Goal: Task Accomplishment & Management: Complete application form

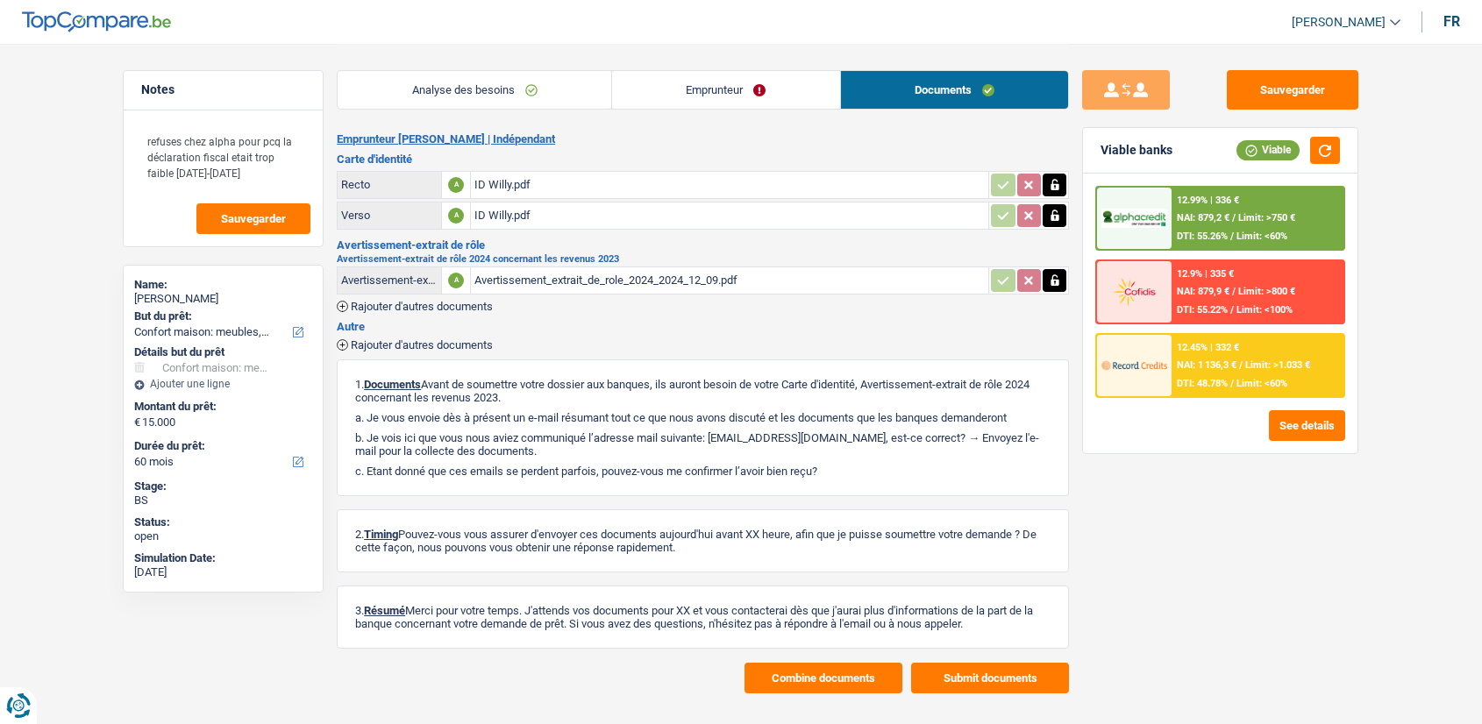
select select "household"
select select "60"
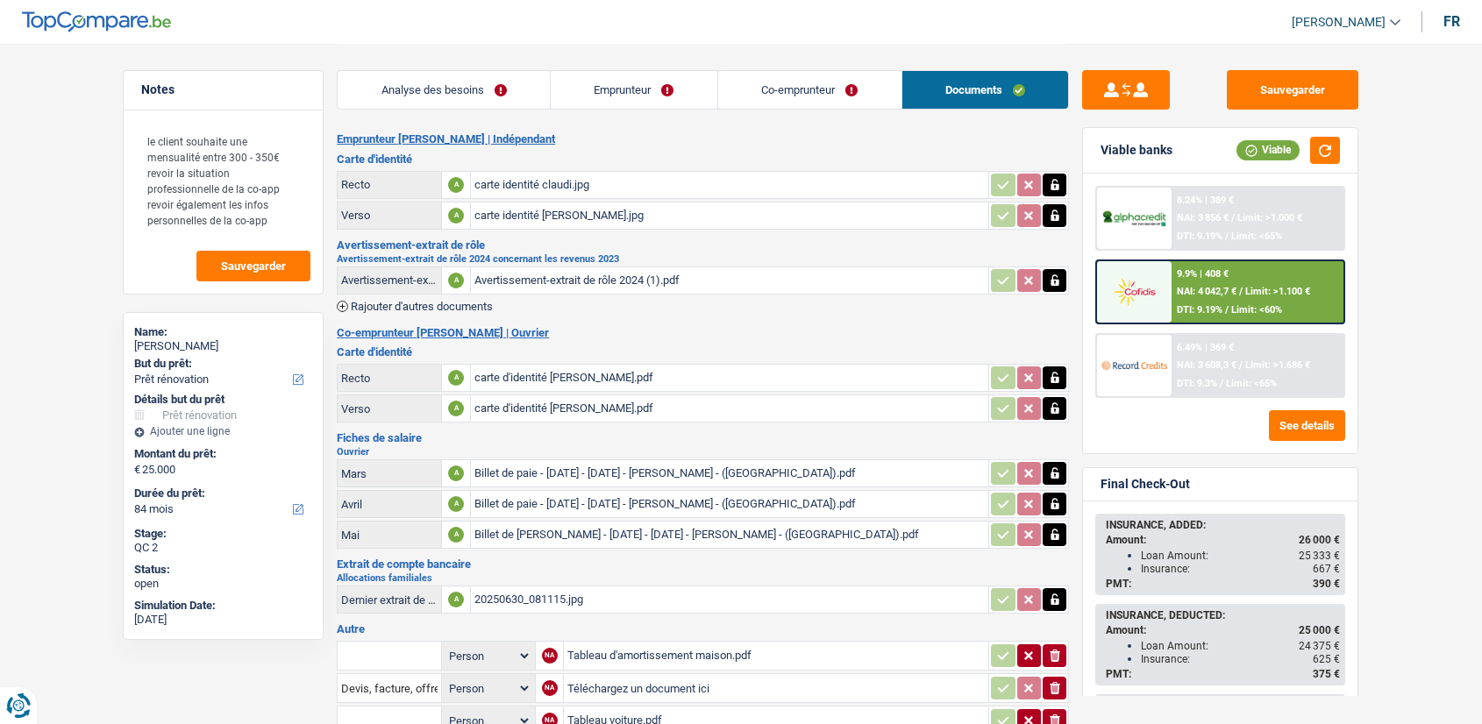
select select "renovation"
select select "84"
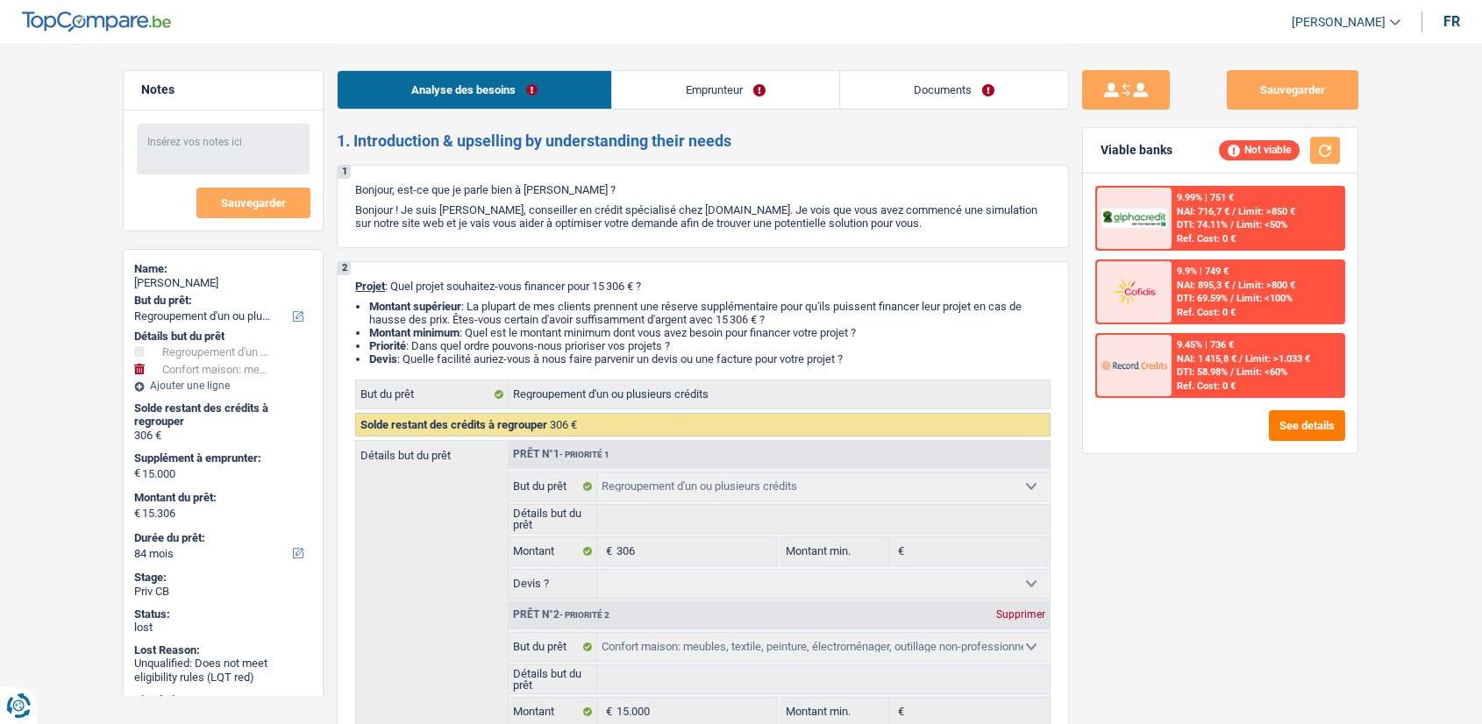
select select "refinancing"
select select "household"
select select "84"
select select "refinancing"
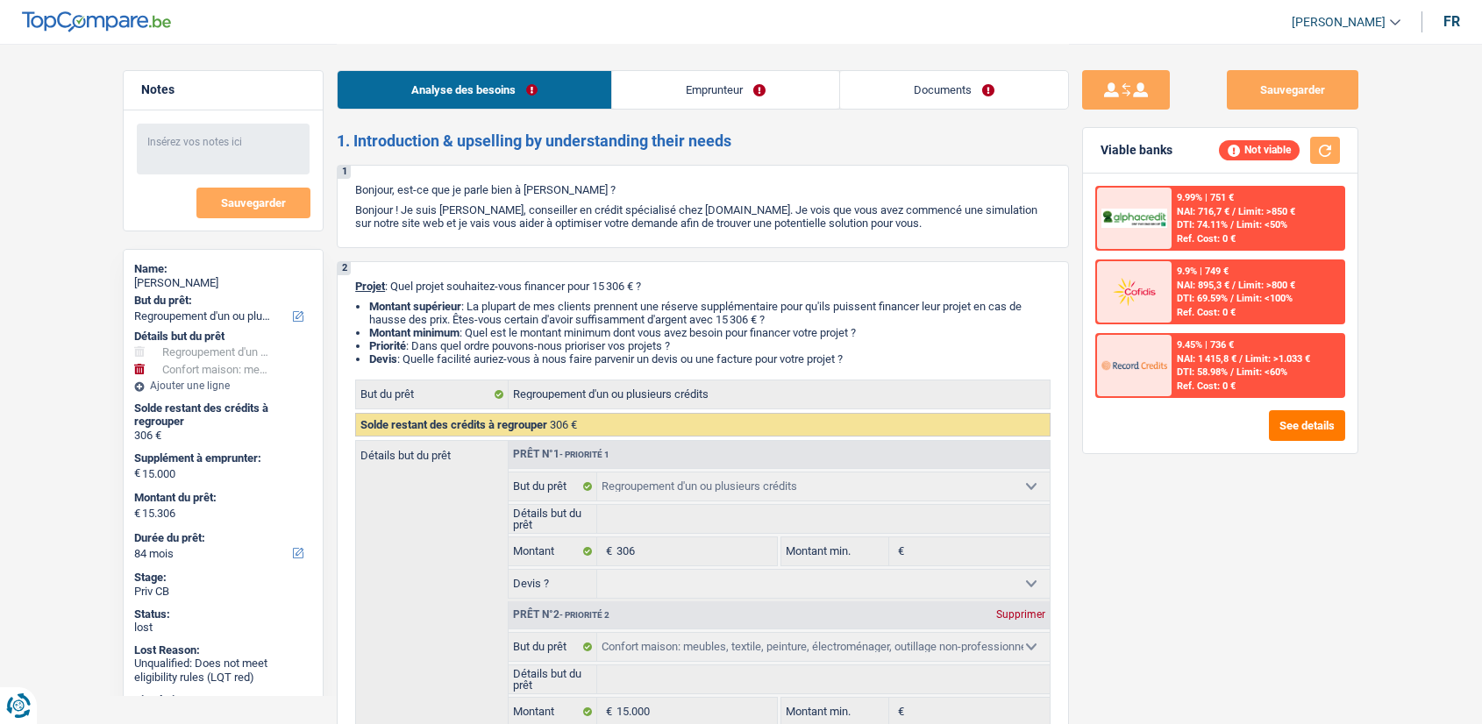
select select "refinancing"
select select "household"
select select "84"
select select "privateEmployee"
select select "netSalary"
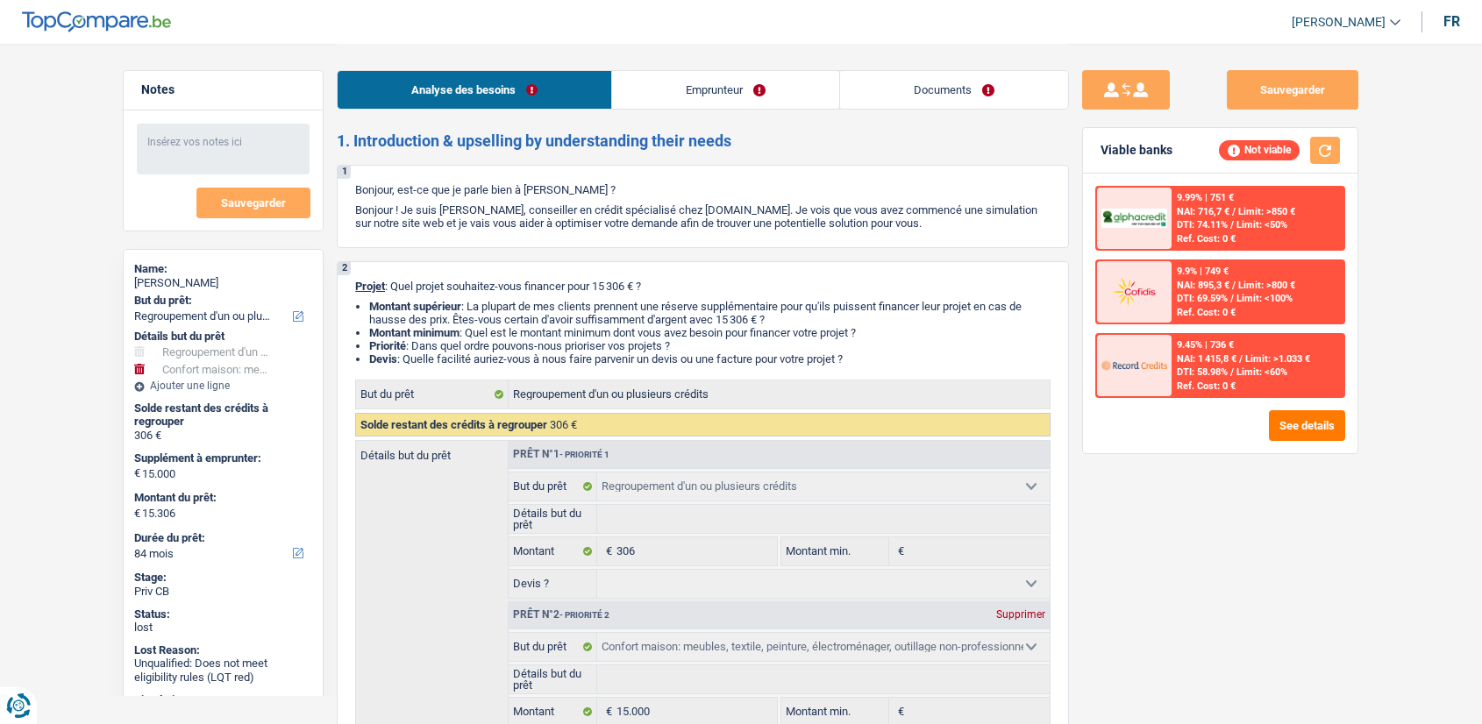
select select "mealVouchers"
select select "rents"
select select "creditConsolidation"
select select "60"
select select "cardOrCredit"
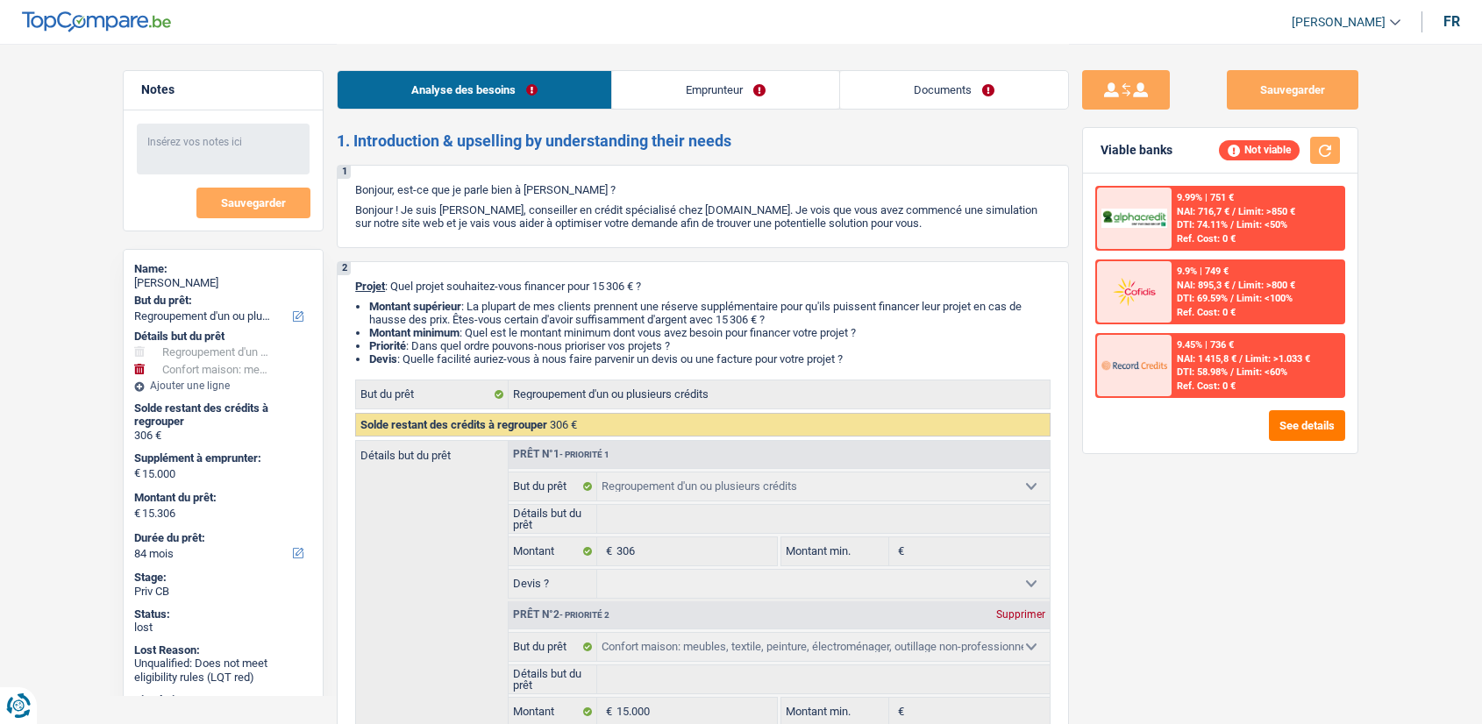
select select "cardOrCredit"
select select "refinancing"
select select "household"
select select "84"
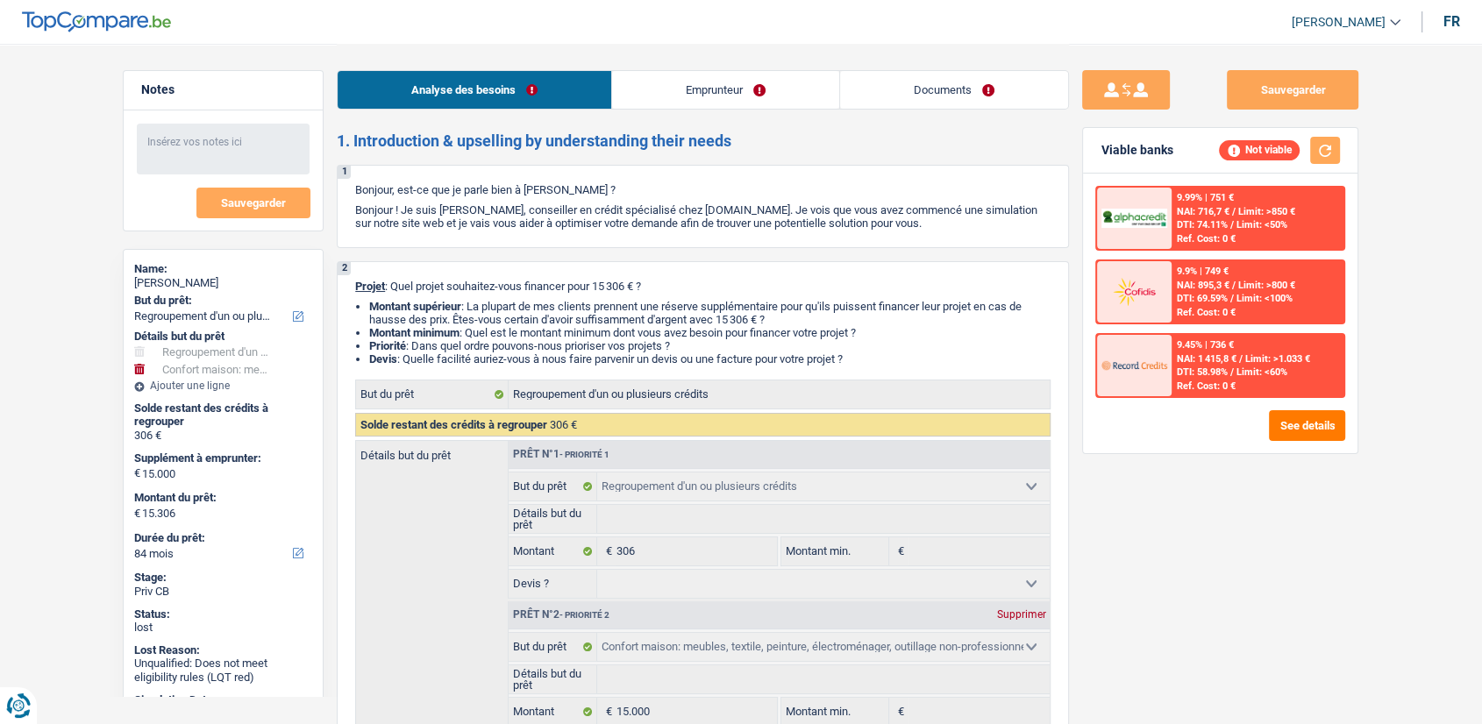
click at [940, 99] on link "Documents" at bounding box center [954, 90] width 228 height 38
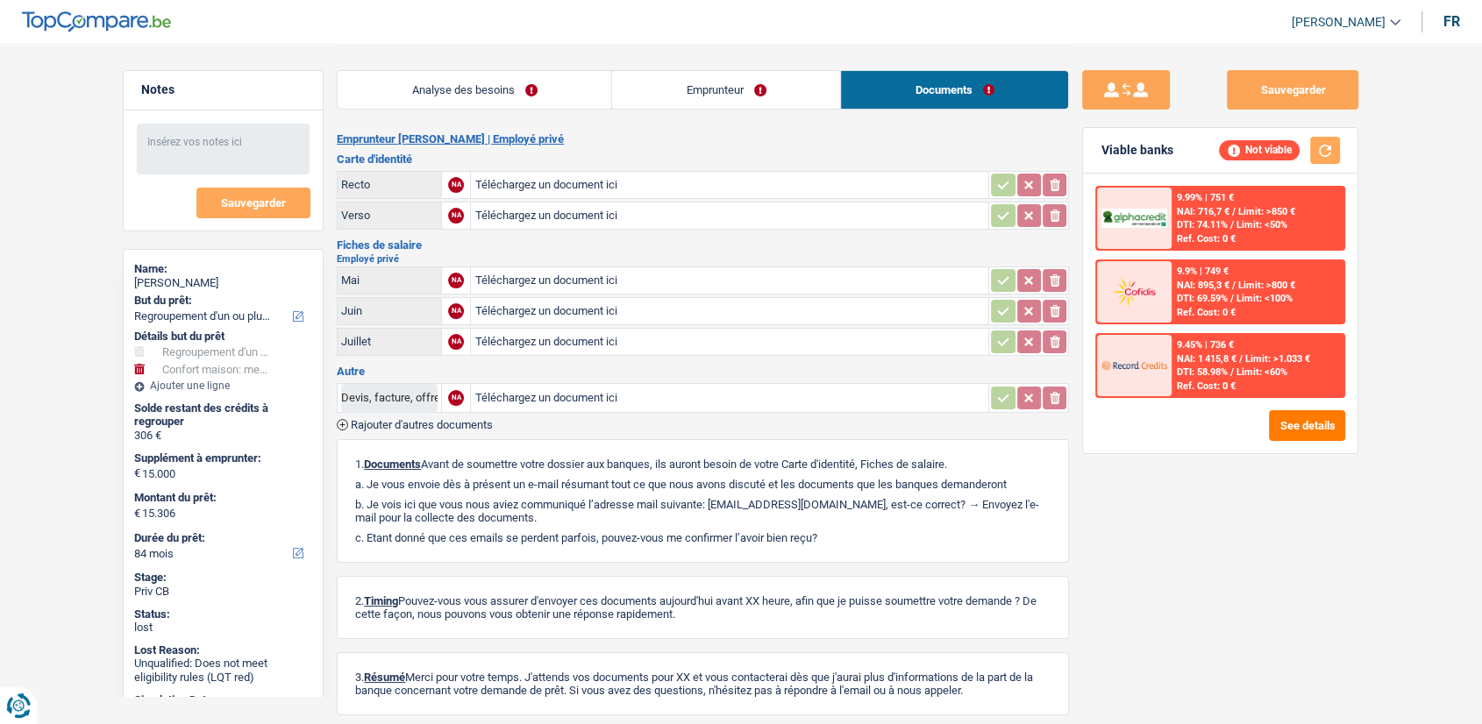
click at [777, 87] on link "Emprunteur" at bounding box center [726, 90] width 228 height 38
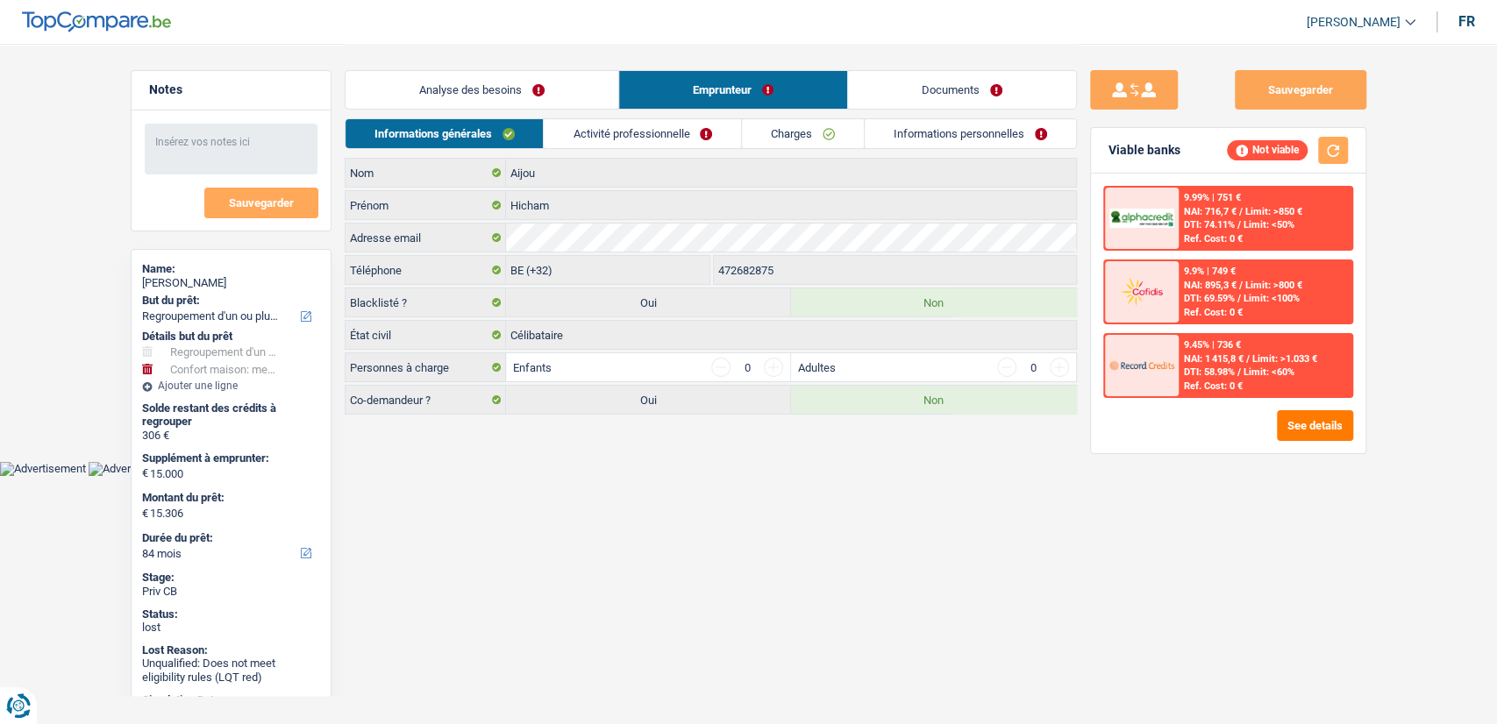
click at [495, 91] on link "Analyse des besoins" at bounding box center [482, 90] width 273 height 38
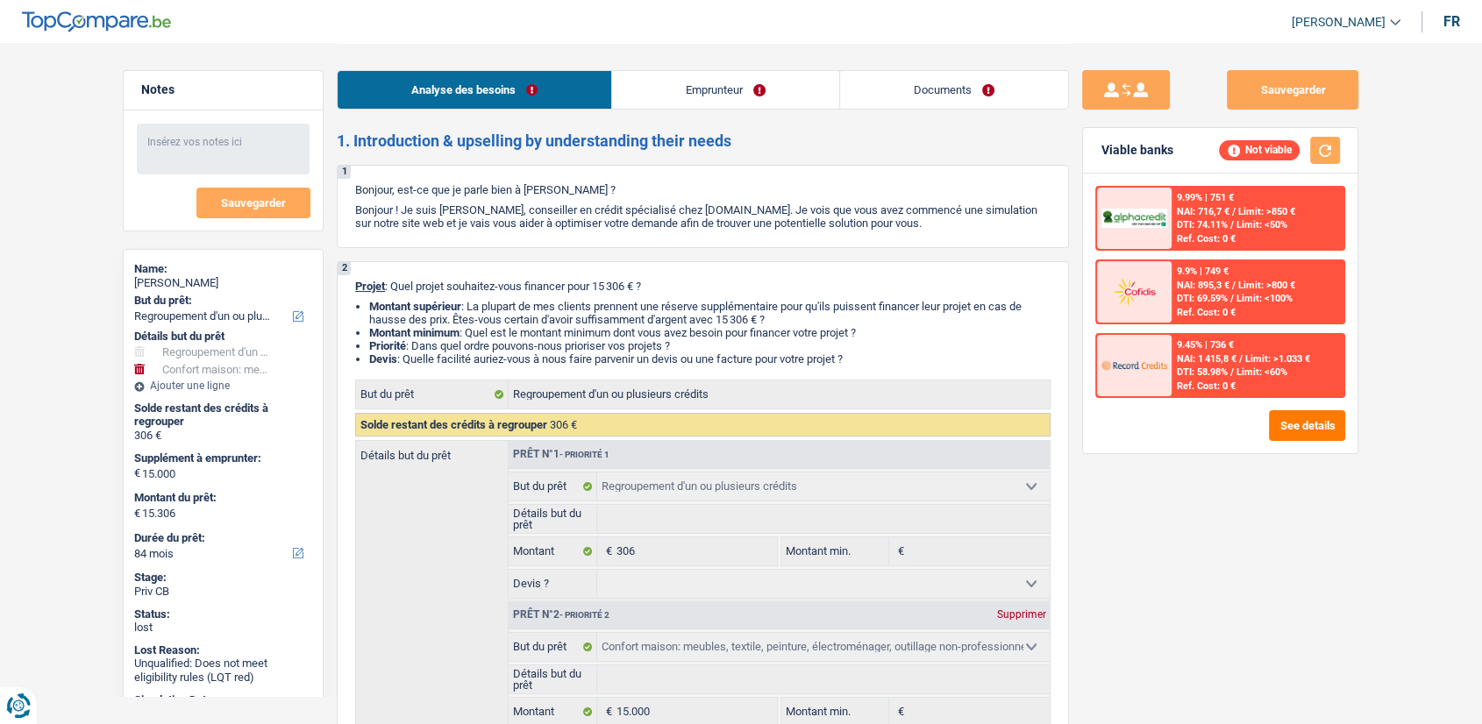
drag, startPoint x: 592, startPoint y: 192, endPoint x: 529, endPoint y: 186, distance: 63.4
click at [529, 186] on p "Bonjour, est-ce que je parle bien à Hicham Aijou ?" at bounding box center [702, 189] width 695 height 13
copy p "Hicham Aijou"
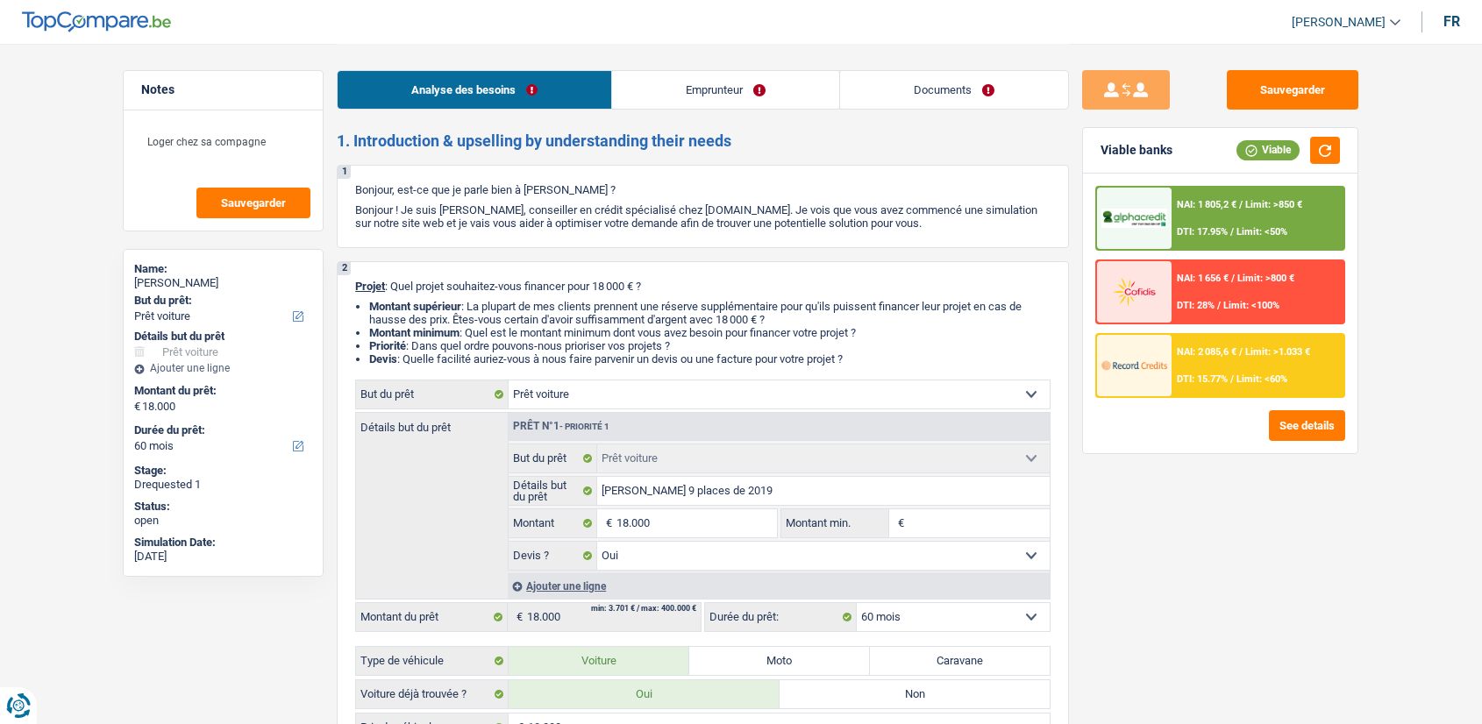
select select "car"
select select "60"
select select "car"
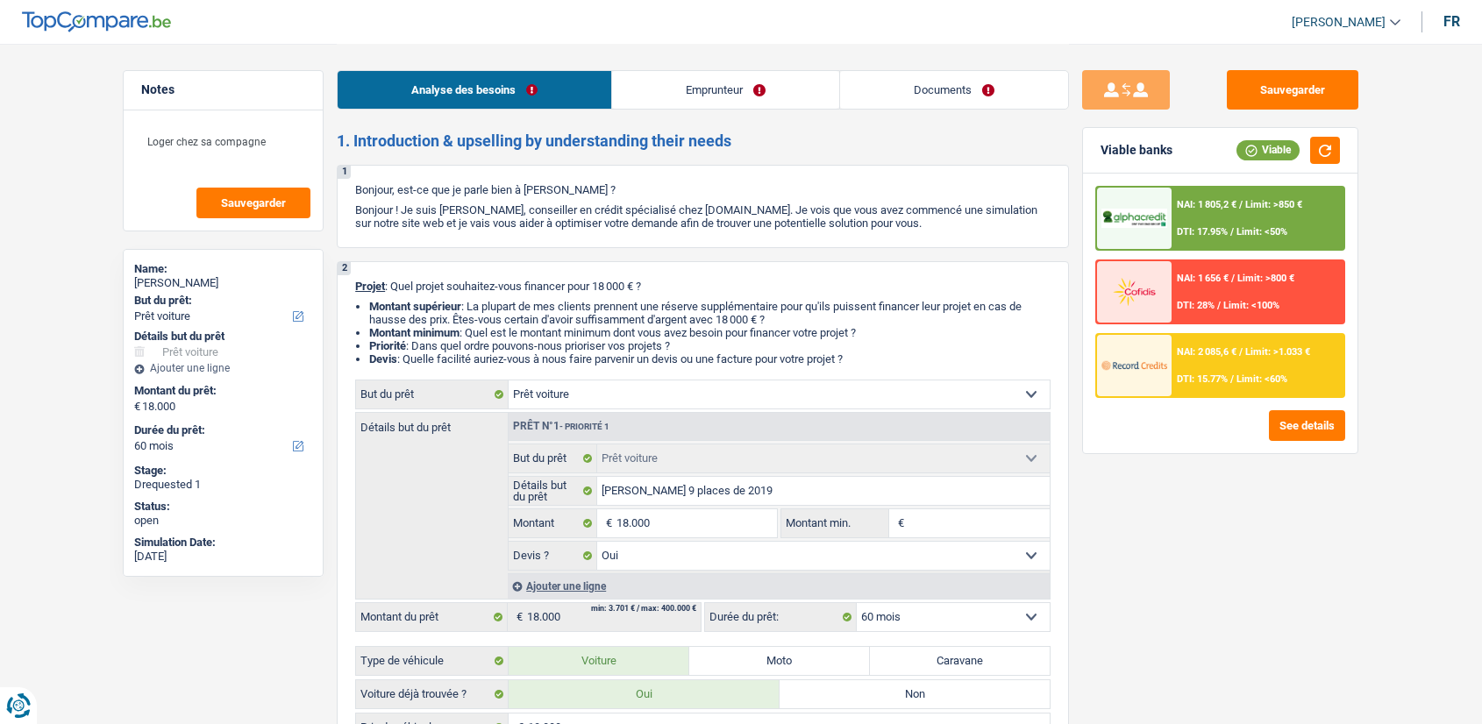
select select "yes"
select select "60"
select select "worker"
select select "netSalary"
select select "mealVouchers"
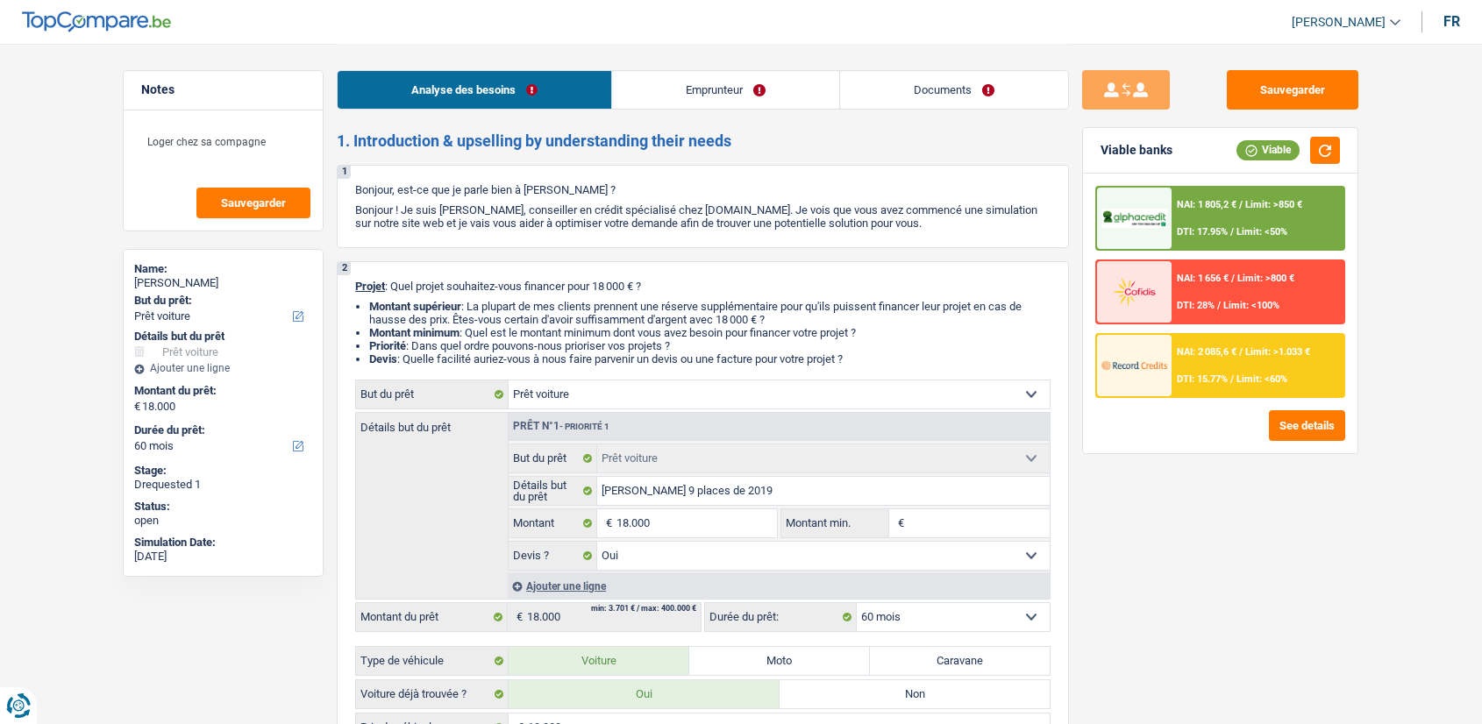
select select "liveWithParents"
select select "car"
select select "yes"
select select "60"
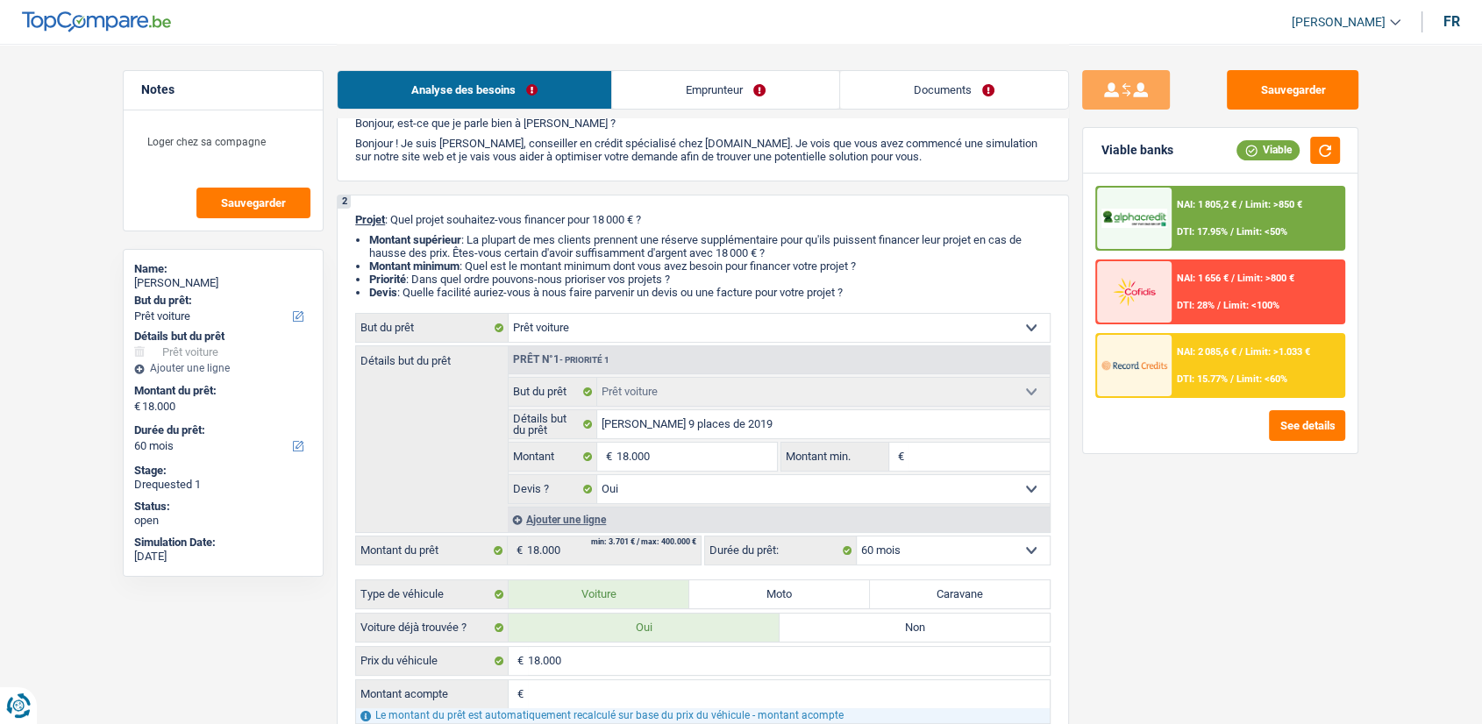
scroll to position [99, 0]
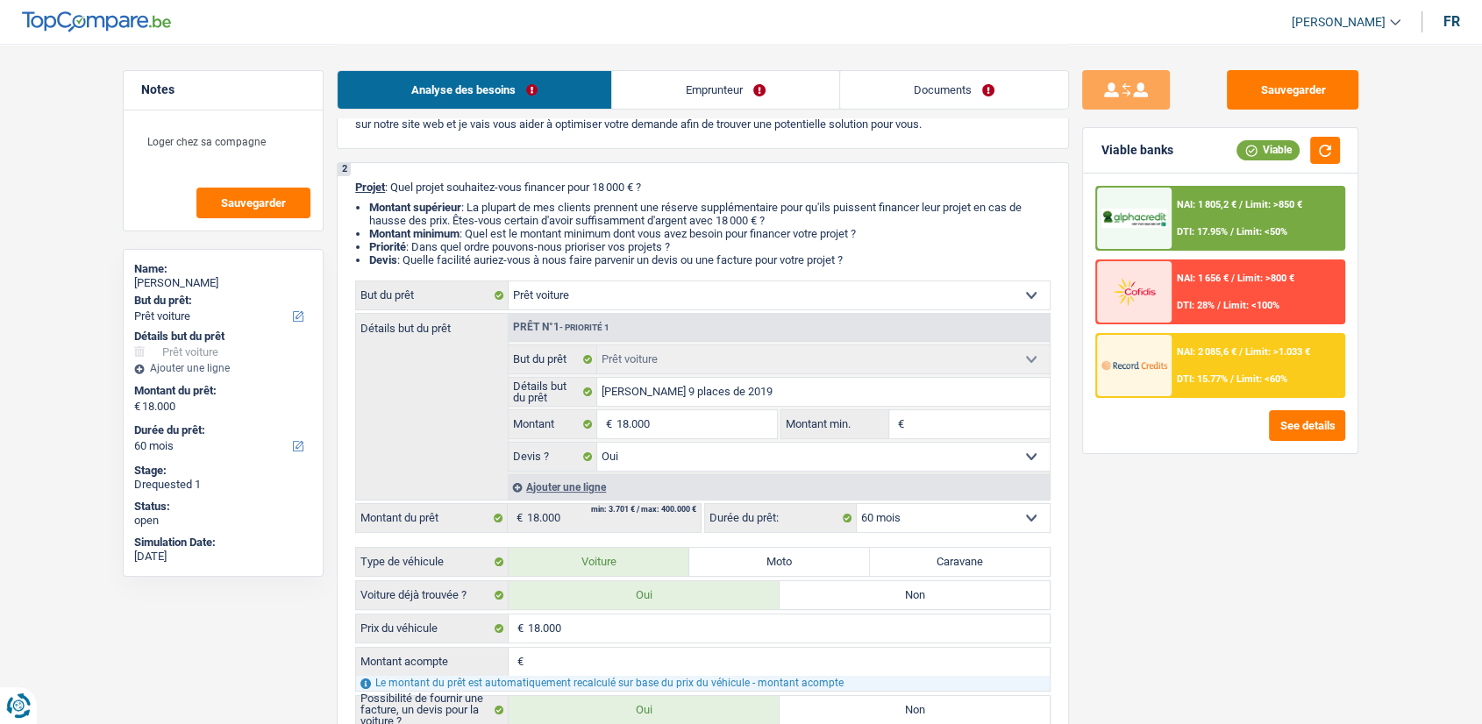
click at [593, 499] on div "Ajouter une ligne" at bounding box center [779, 486] width 542 height 25
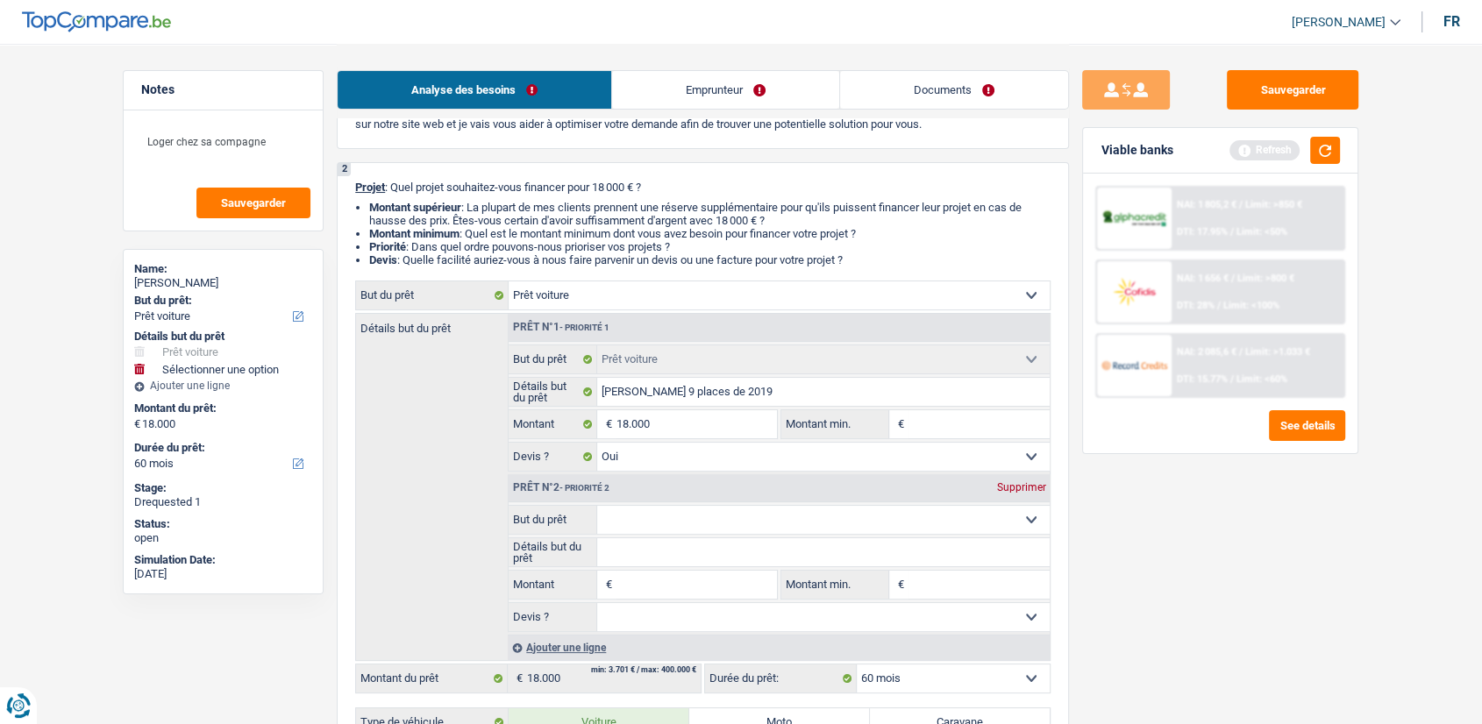
click at [721, 530] on select "Confort maison: meubles, textile, peinture, électroménager, outillage non-profe…" at bounding box center [823, 520] width 453 height 28
select select "household"
click at [597, 511] on select "Confort maison: meubles, textile, peinture, électroménager, outillage non-profe…" at bounding box center [823, 520] width 453 height 28
select select "household"
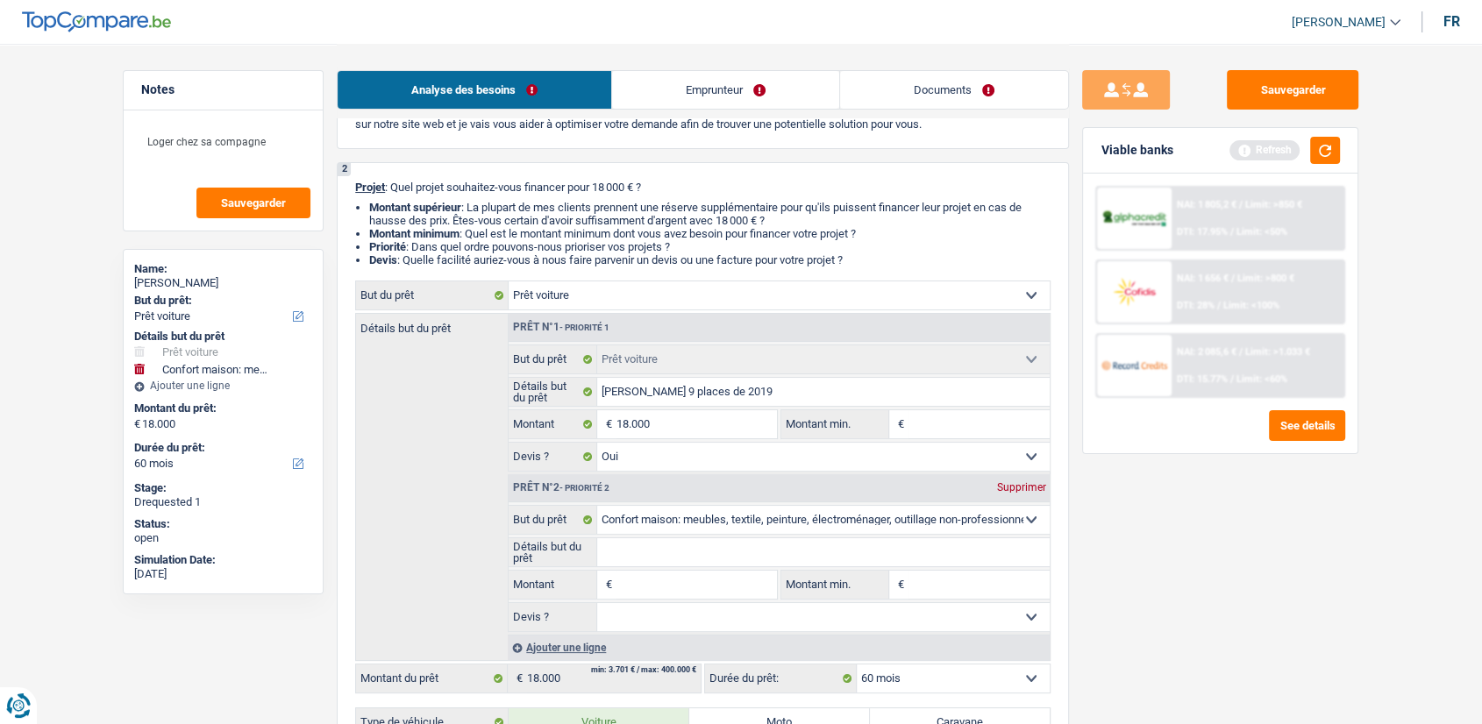
click at [667, 595] on input "Montant" at bounding box center [696, 585] width 160 height 28
type input "7"
type input "70"
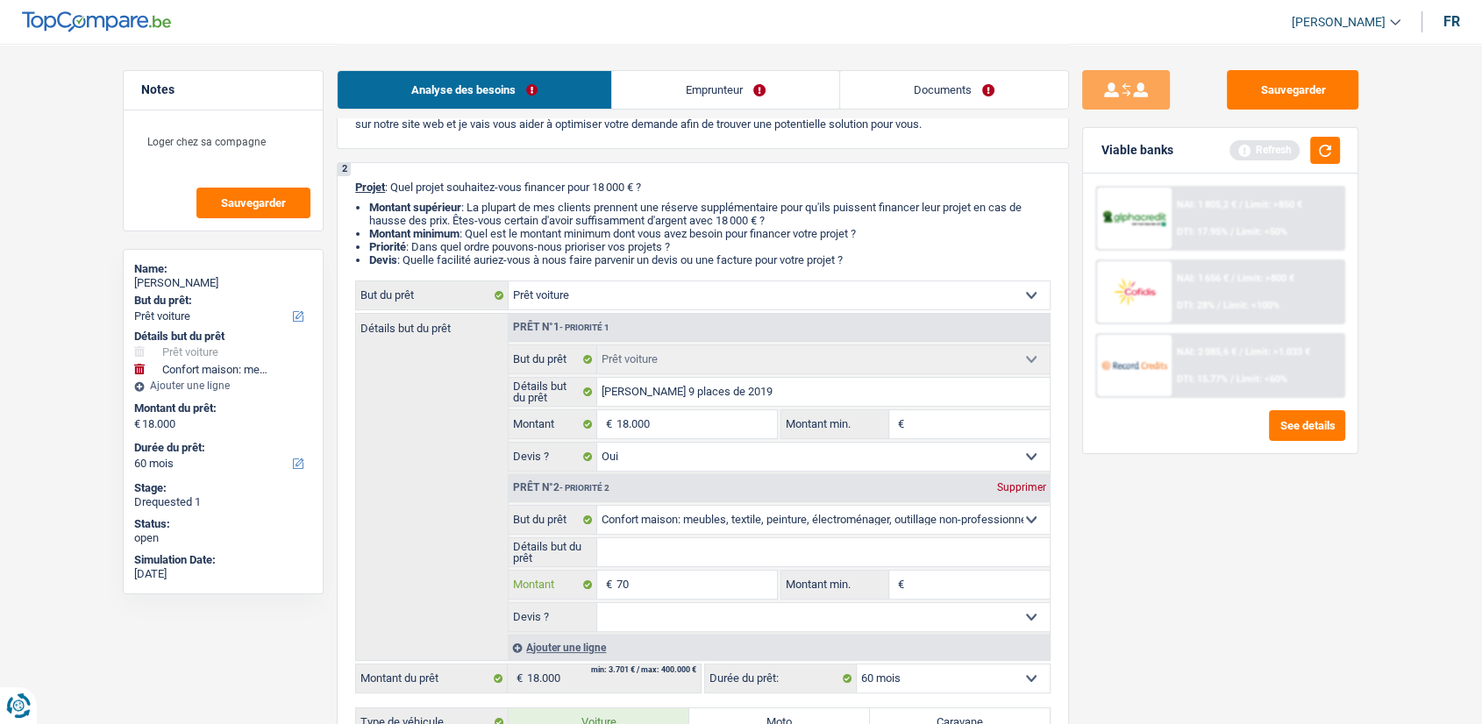
type input "700"
type input "7.000"
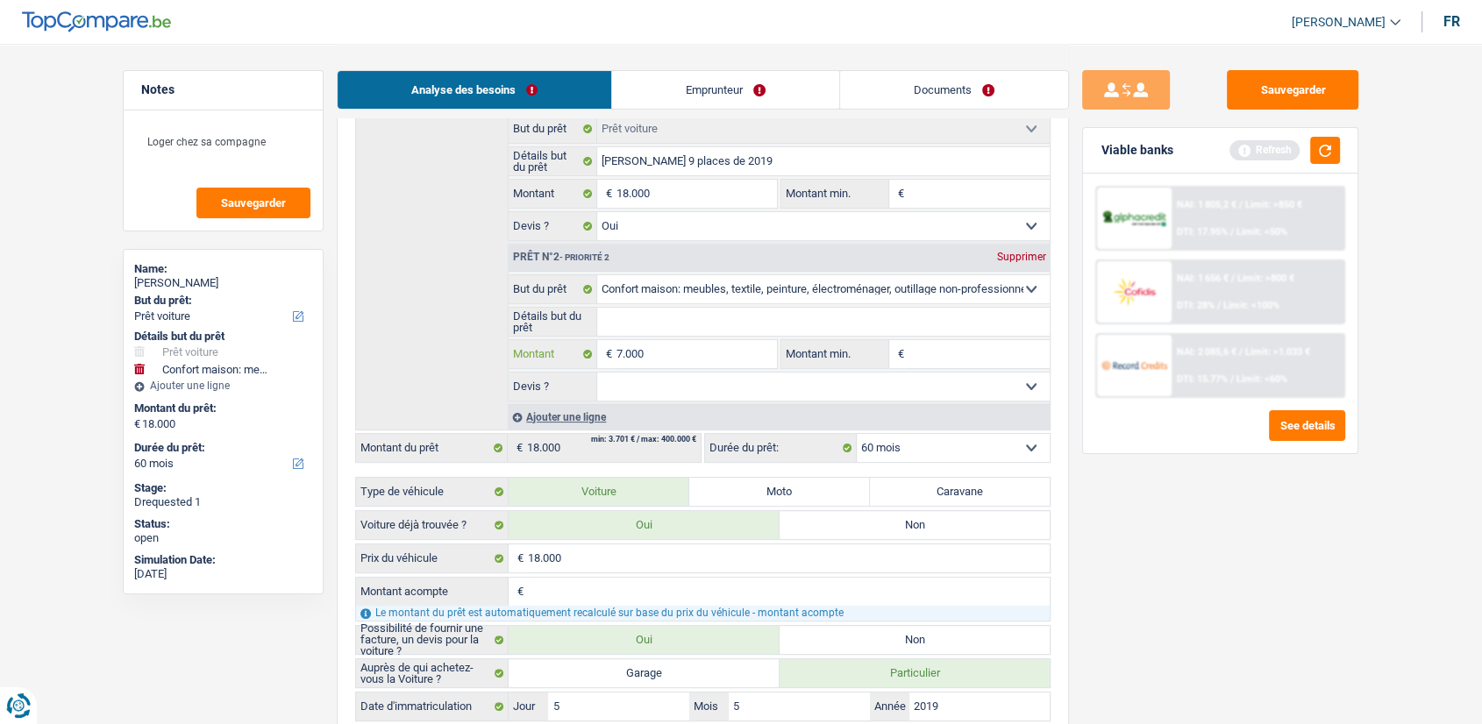
scroll to position [410, 0]
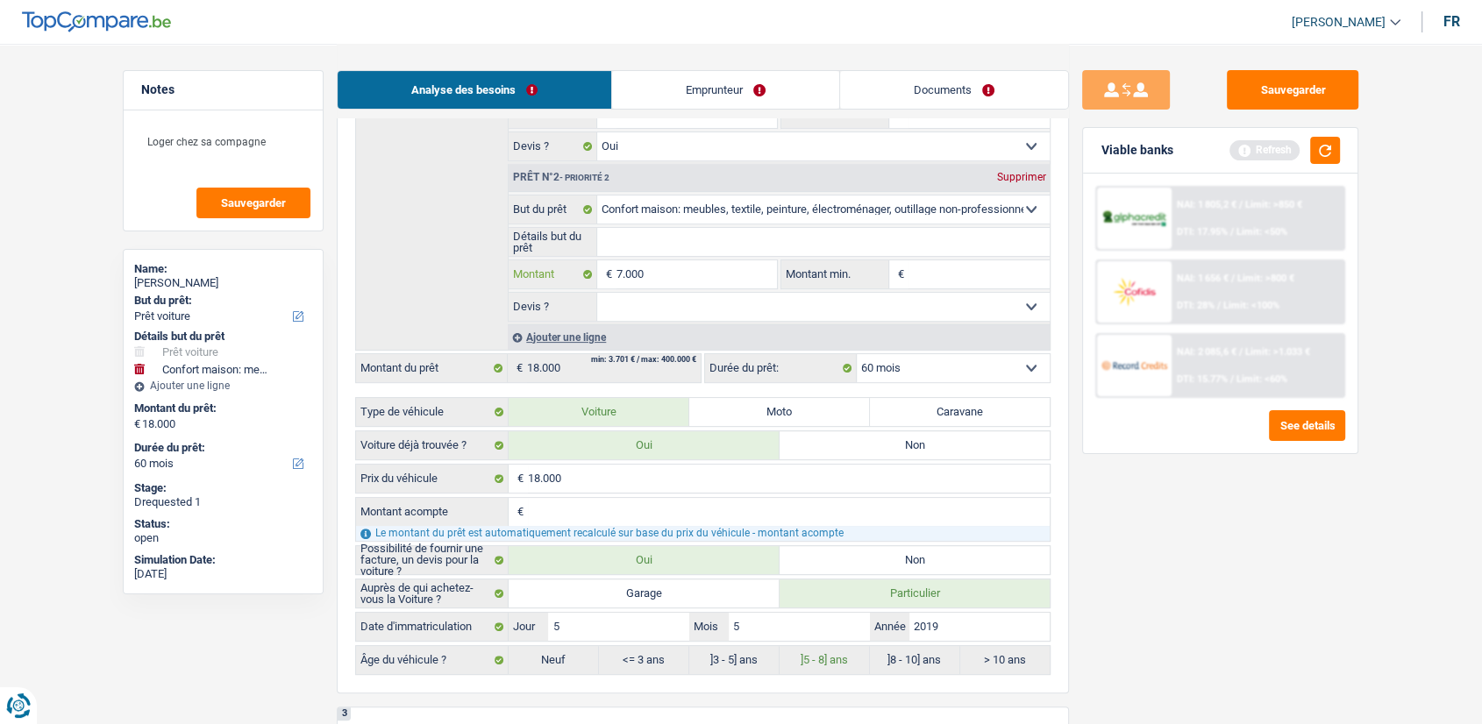
type input "7.000"
type input "25.000"
click at [839, 237] on input "Détails but du prêt" at bounding box center [823, 242] width 453 height 28
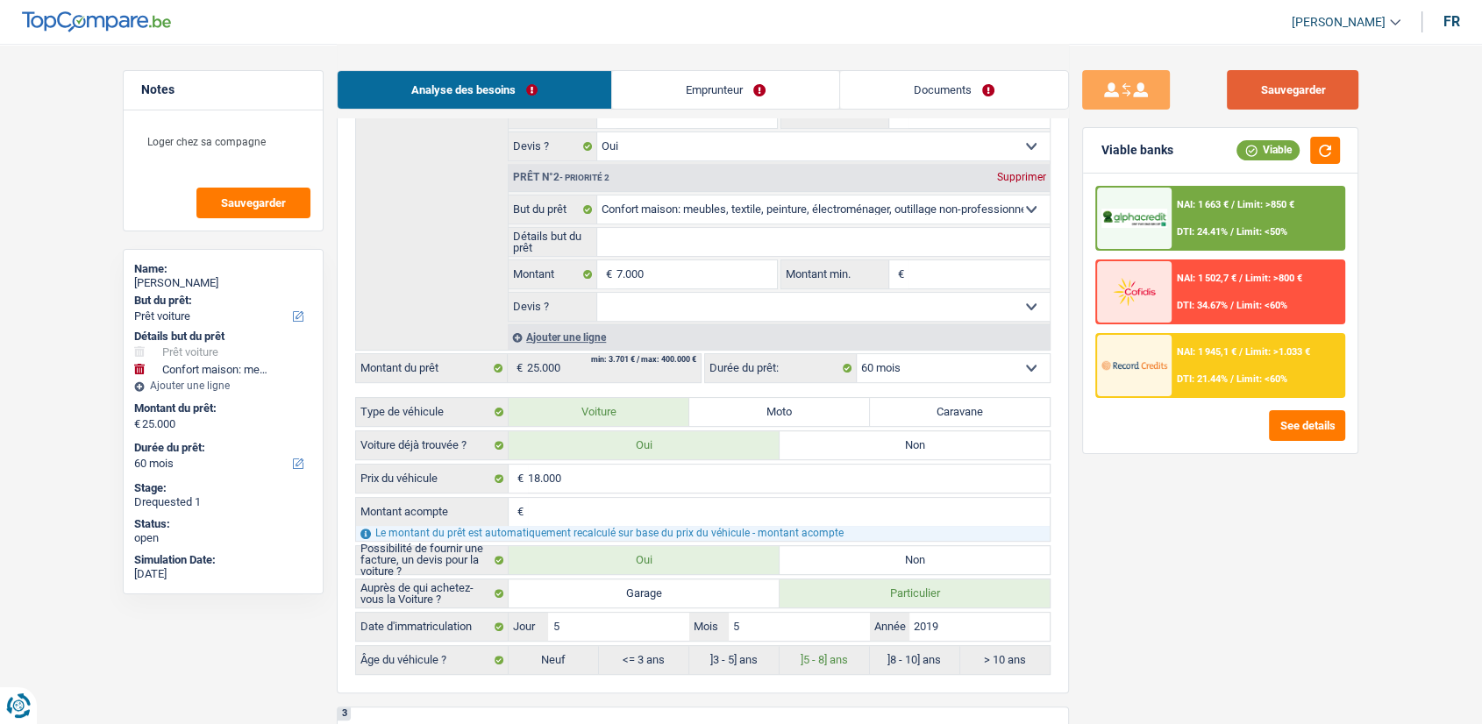
click at [1296, 84] on button "Sauvegarder" at bounding box center [1293, 89] width 132 height 39
click at [281, 146] on textarea "Loger chez sa compagne" at bounding box center [223, 149] width 175 height 53
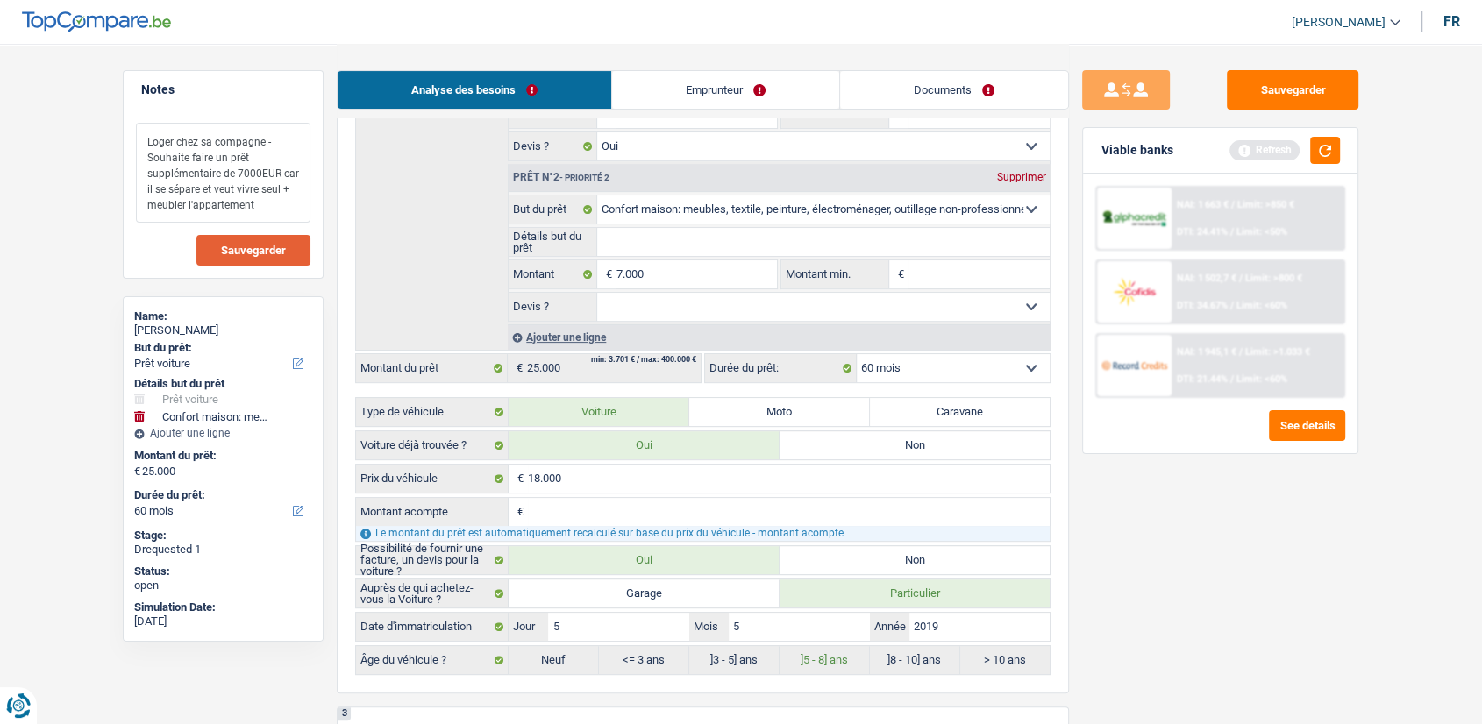
type textarea "Loger chez sa compagne - Souhaite faire un prêt supplémentaire de 7000EUR car i…"
click at [274, 245] on span "Sauvegarder" at bounding box center [253, 250] width 65 height 11
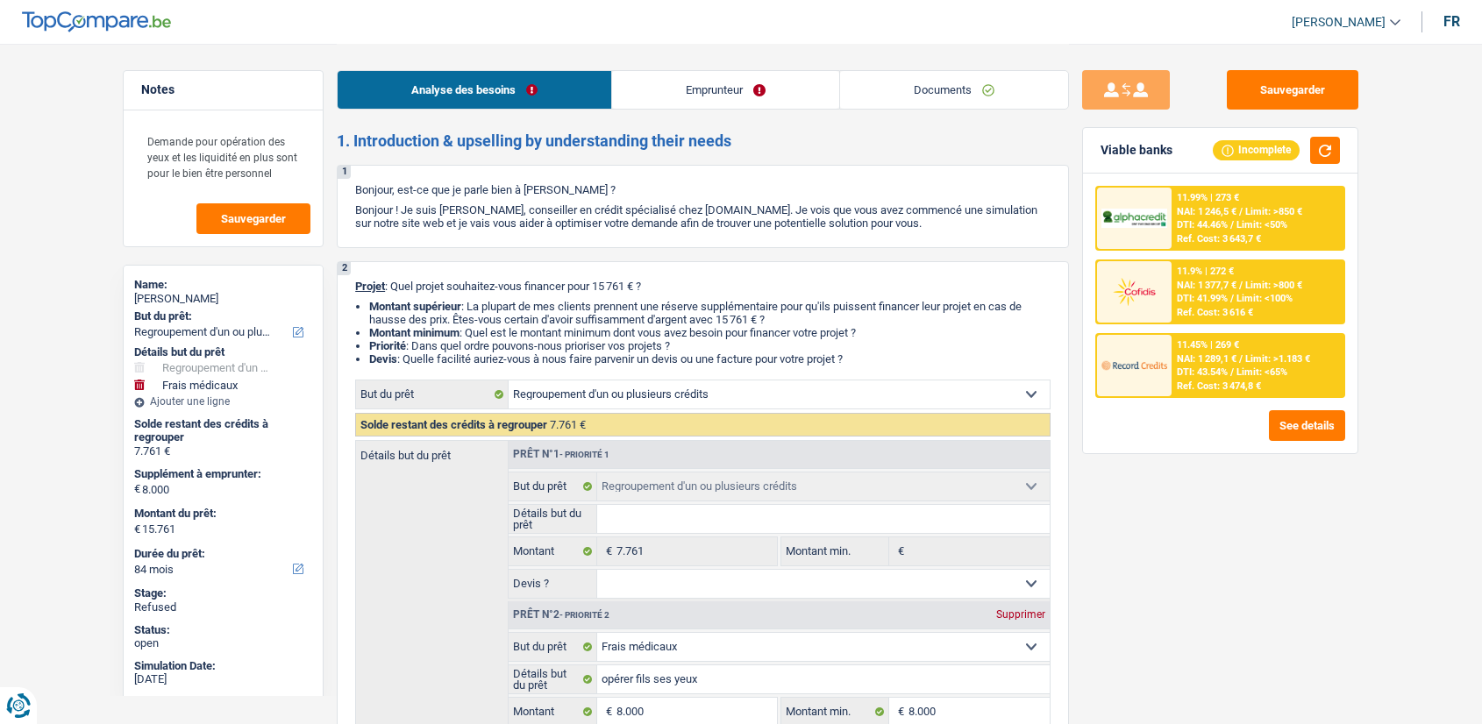
select select "refinancing"
select select "medical"
select select "84"
select select "refinancing"
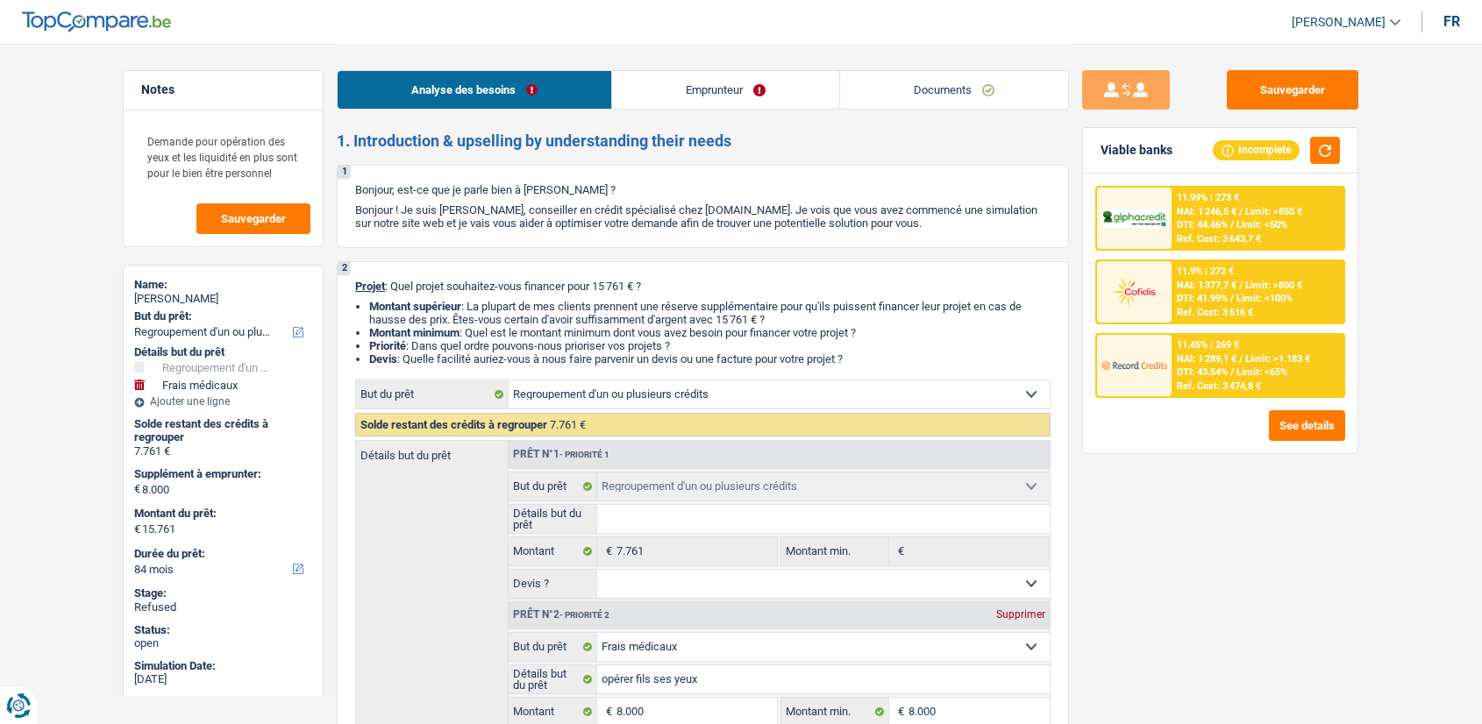
select select "refinancing"
select select "medical"
select select "not_answered"
select select "84"
select select "privateEmployee"
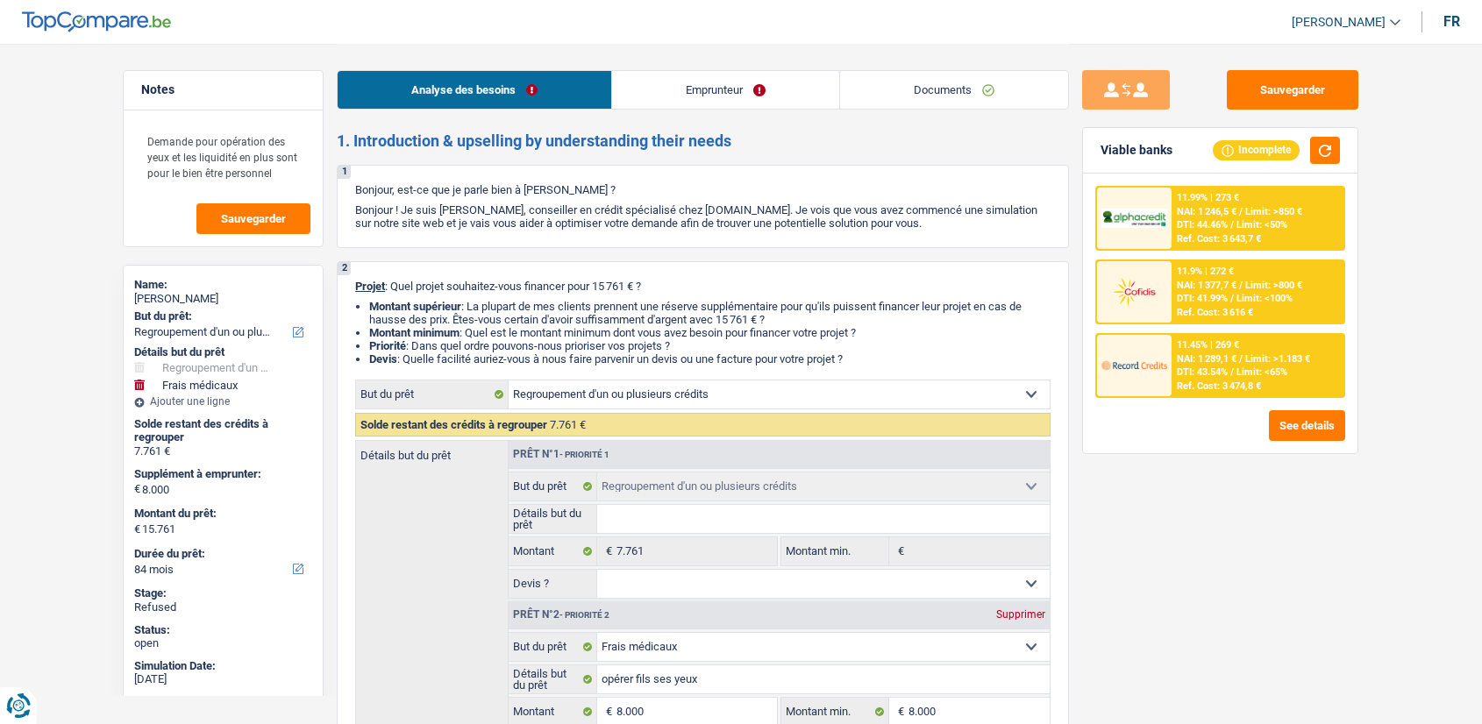
select select "netSalary"
select select "familyAllowances"
select select "mealVouchers"
select select "rents"
select select "carLoan"
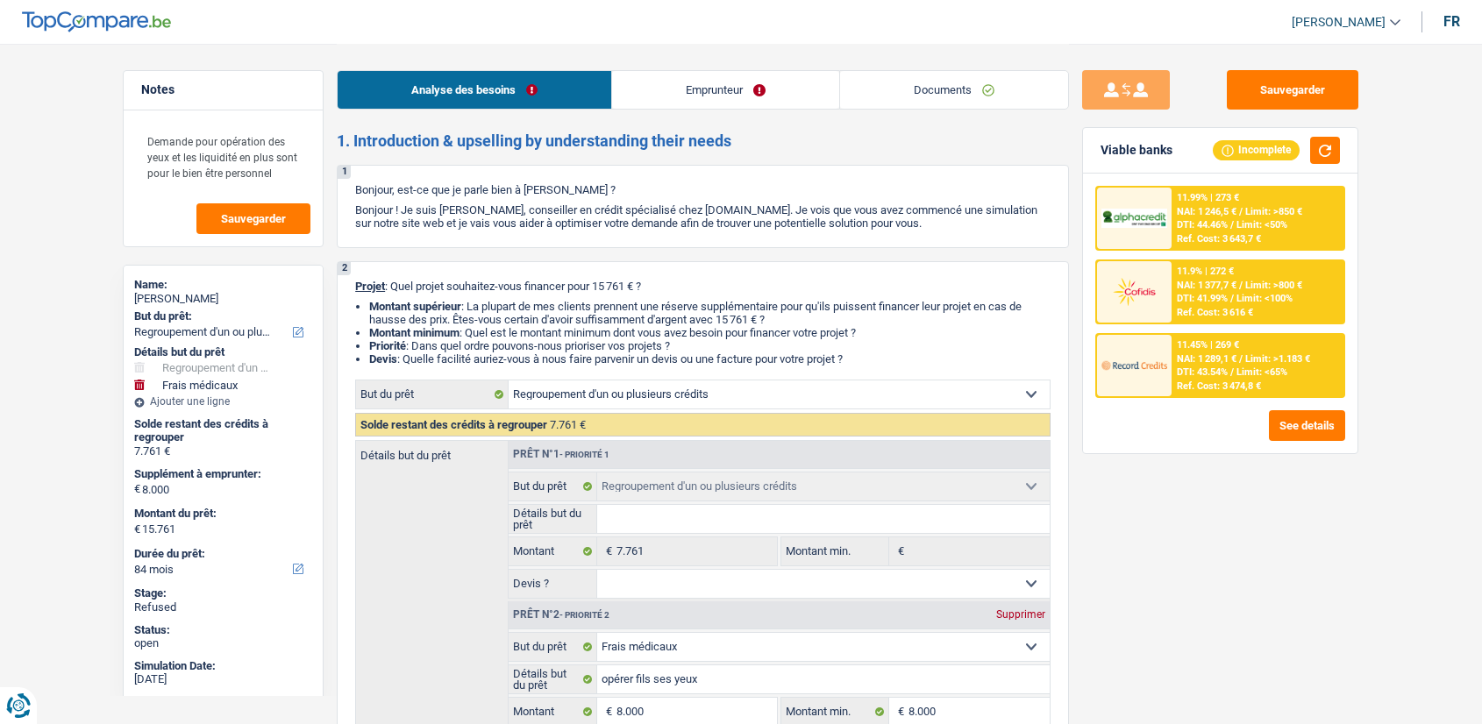
select select "48"
select select "refinancing"
select select "medical"
select select "not_answered"
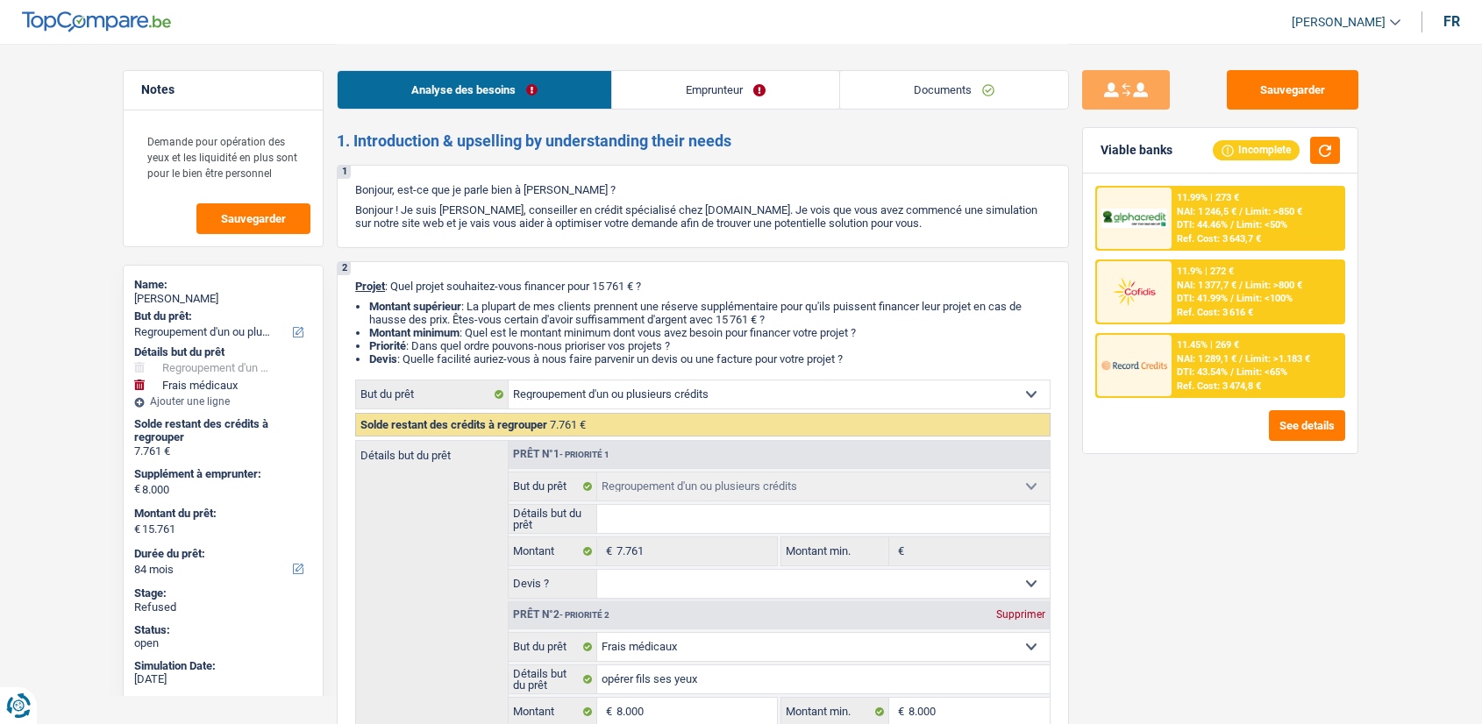
select select "84"
click at [730, 96] on link "Emprunteur" at bounding box center [725, 90] width 227 height 38
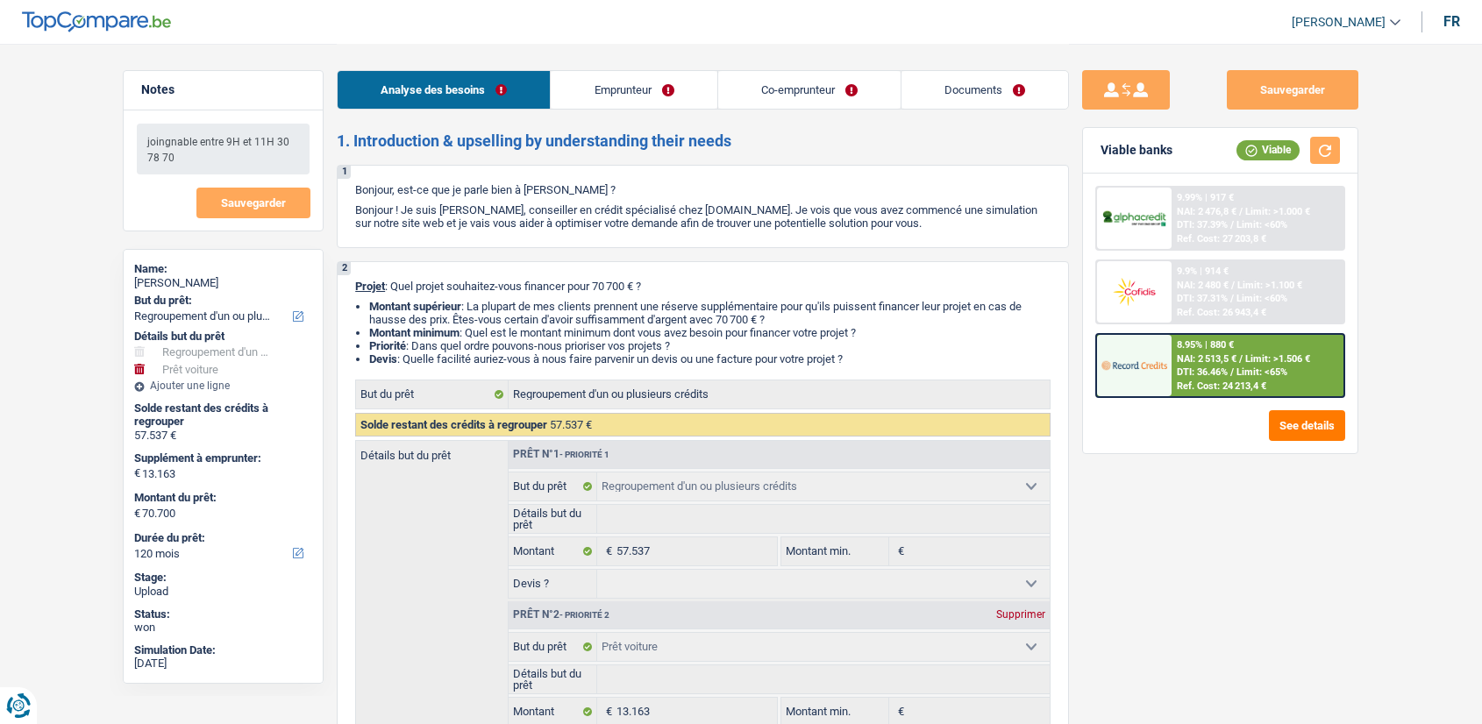
select select "refinancing"
select select "car"
select select "120"
select select "refinancing"
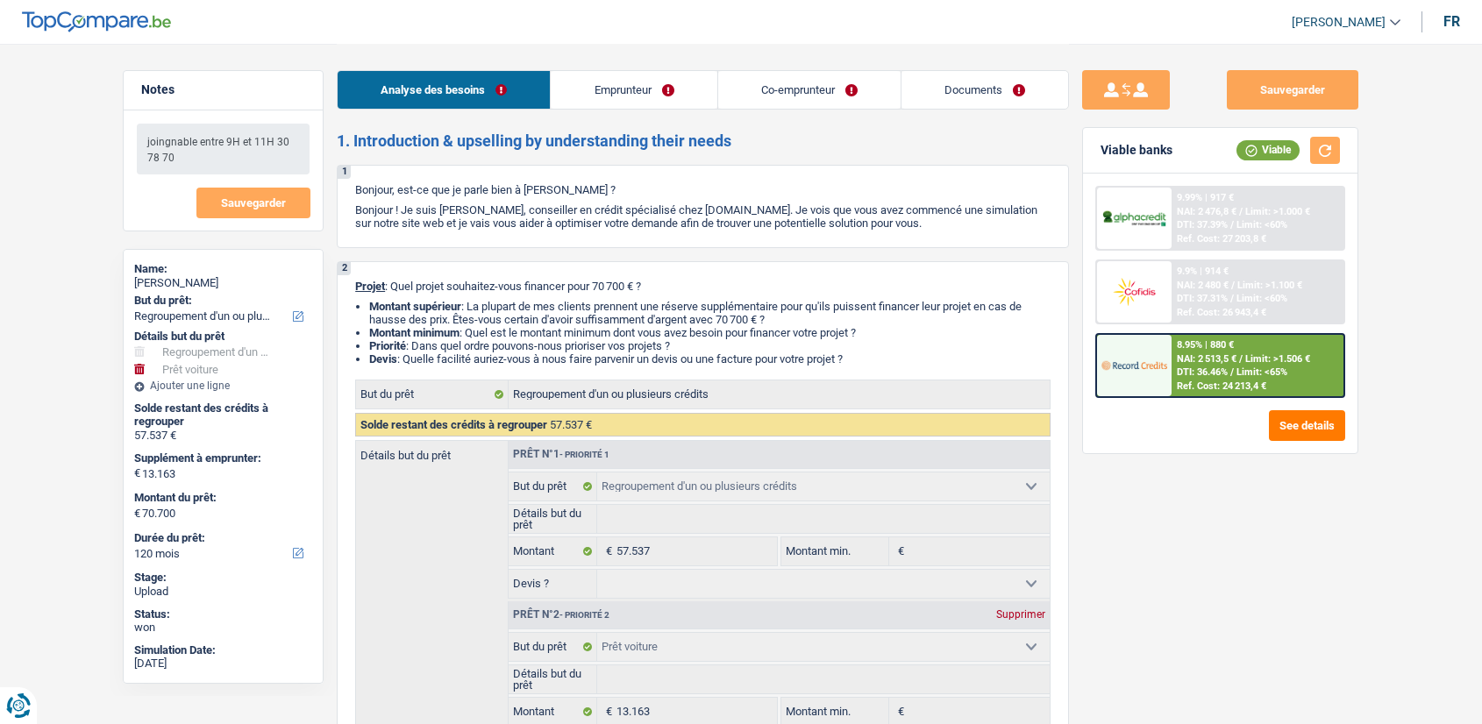
select select "refinancing"
select select "car"
select select "false"
select select "120"
select select "retired"
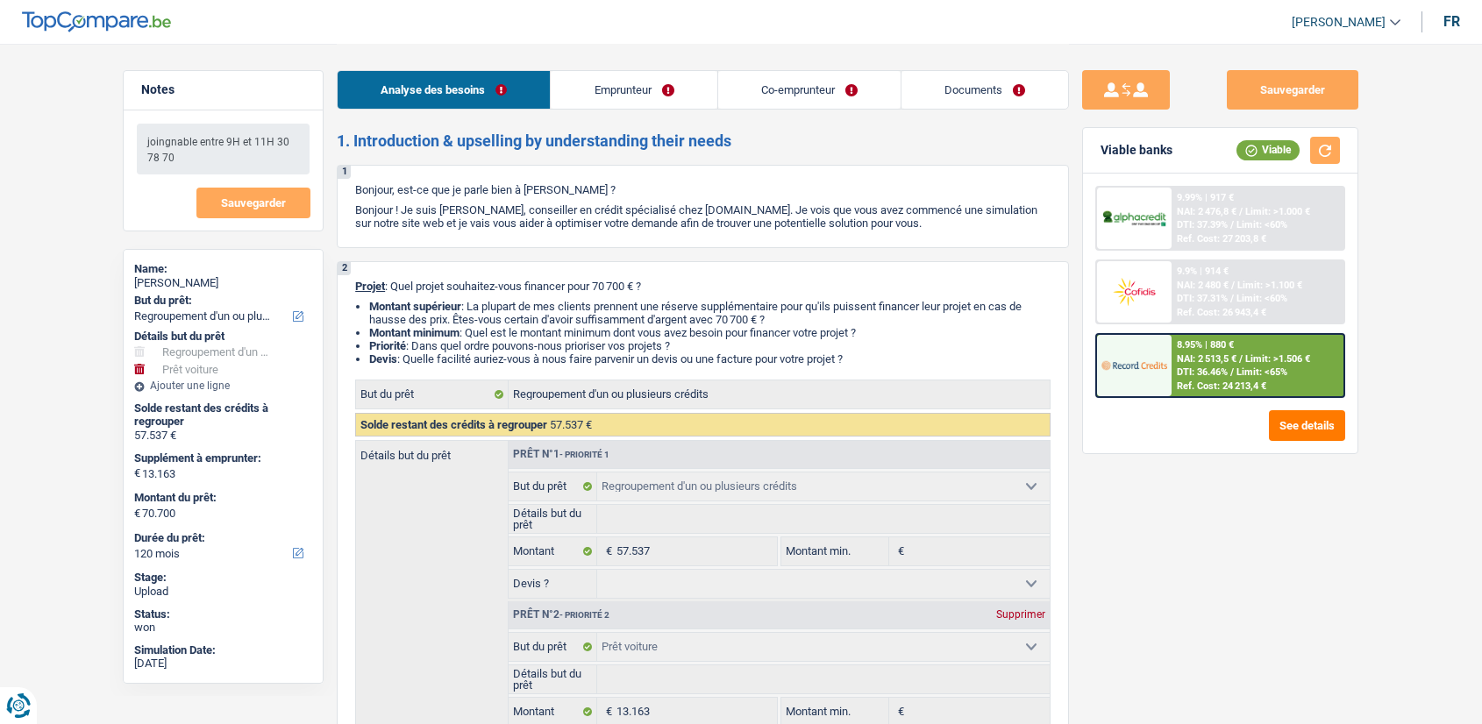
select select "retired"
select select "pension"
select select "ownerWithMortgage"
select select "personalLoan"
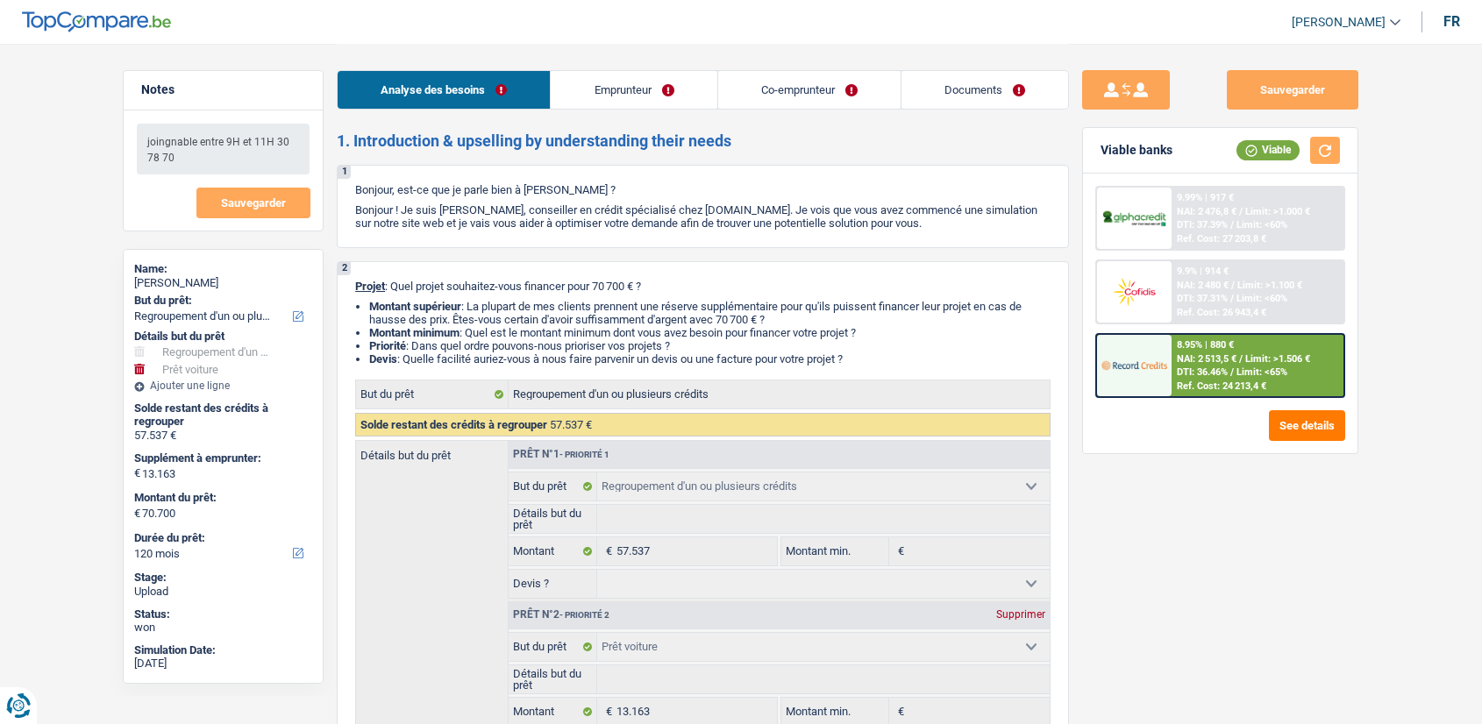
select select "medicalFees"
select select "48"
select select "cardOrCredit"
select select "mortgage"
select select "300"
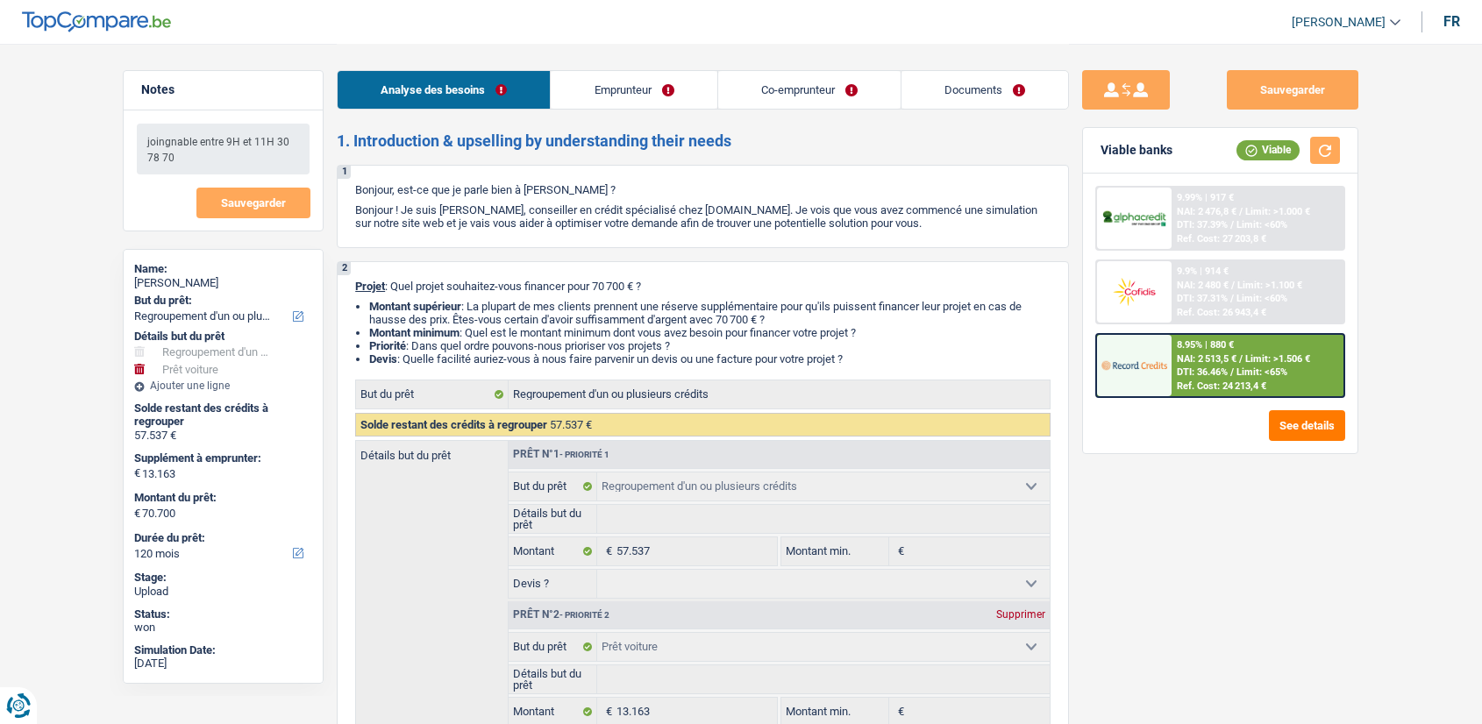
select select "refinancing"
select select "car"
select select "false"
select select "120"
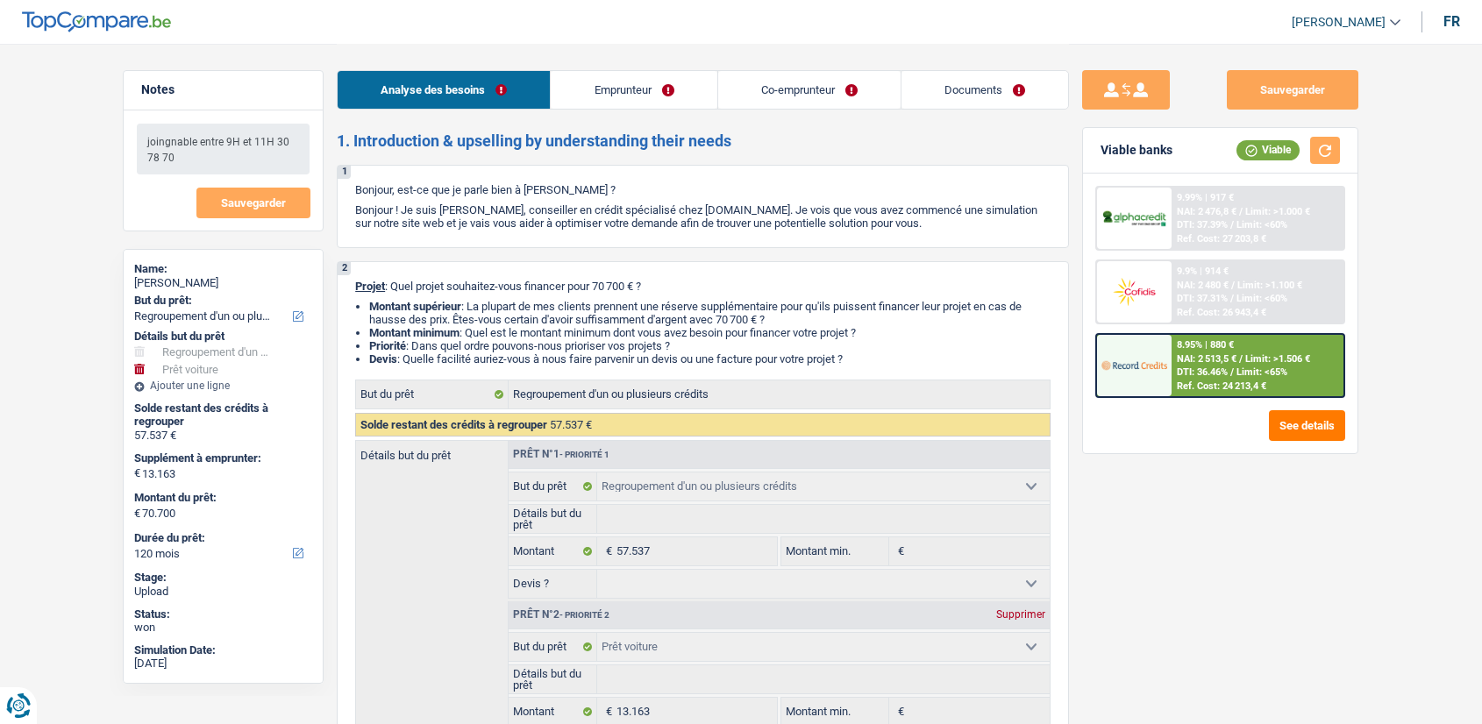
select select "32"
select select "widowed"
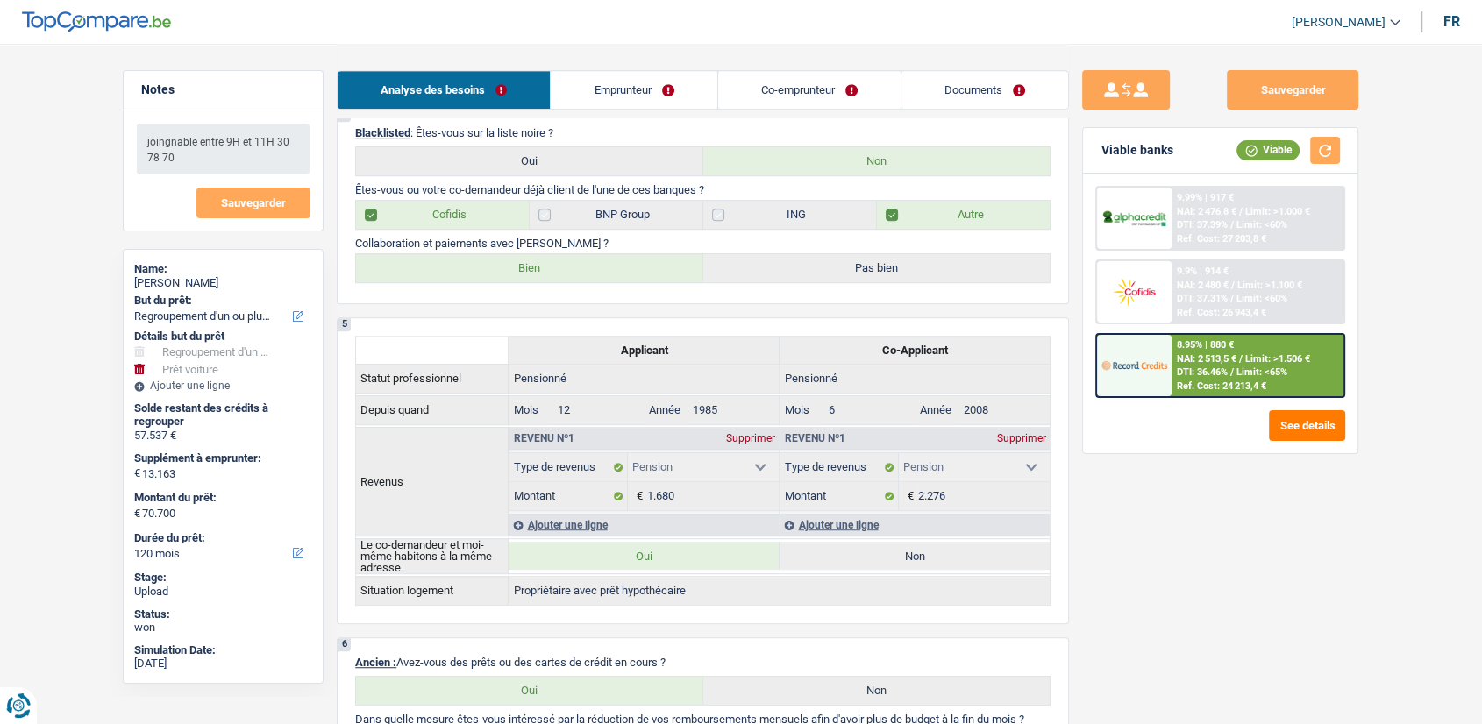
scroll to position [842, 0]
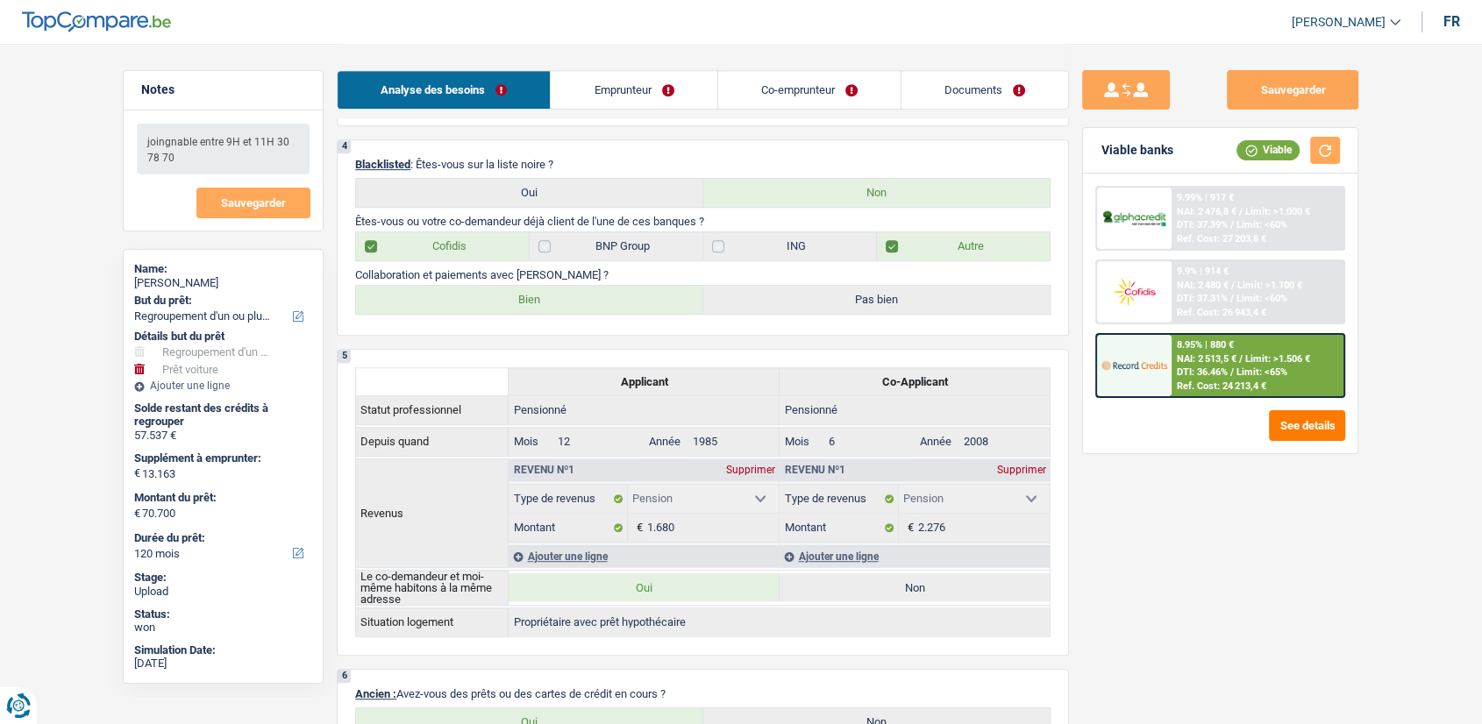
click at [990, 96] on link "Documents" at bounding box center [984, 90] width 167 height 38
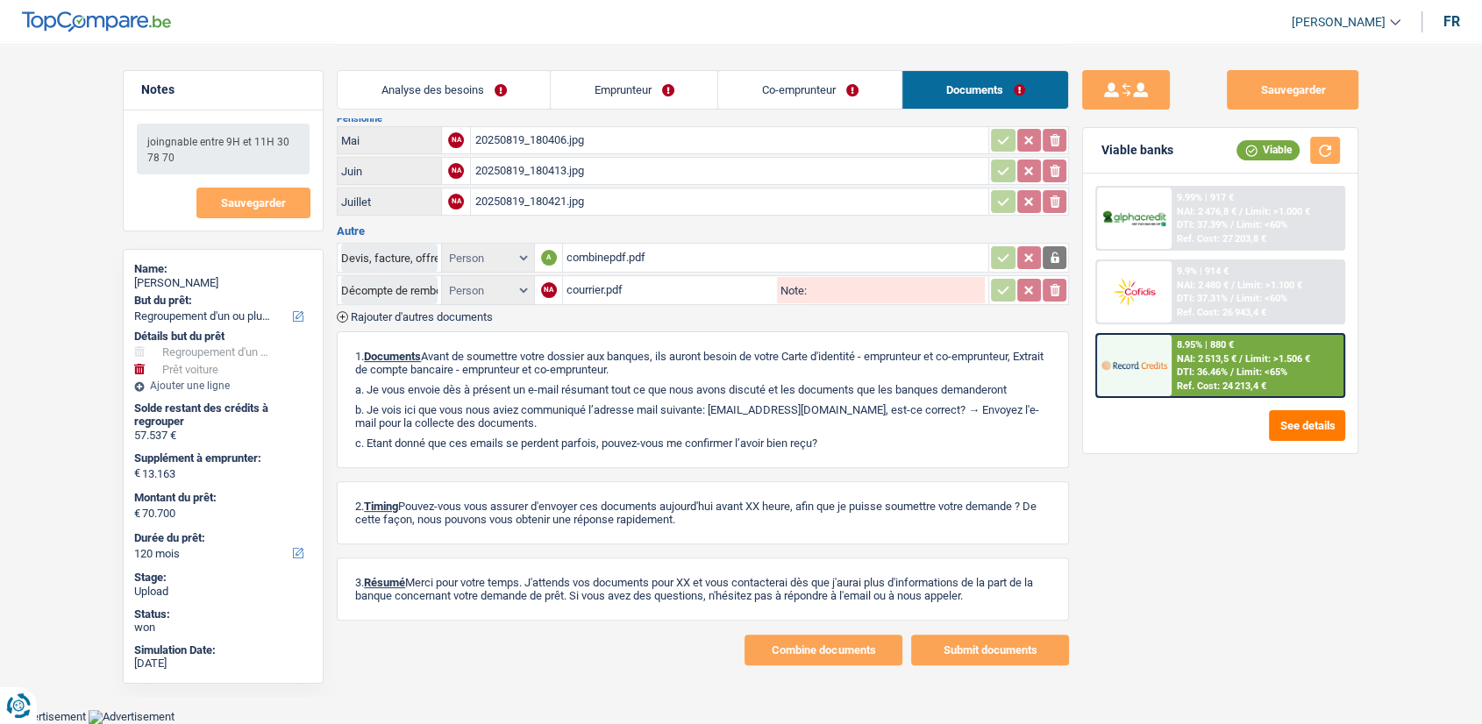
click at [847, 78] on link "Co-emprunteur" at bounding box center [809, 90] width 183 height 38
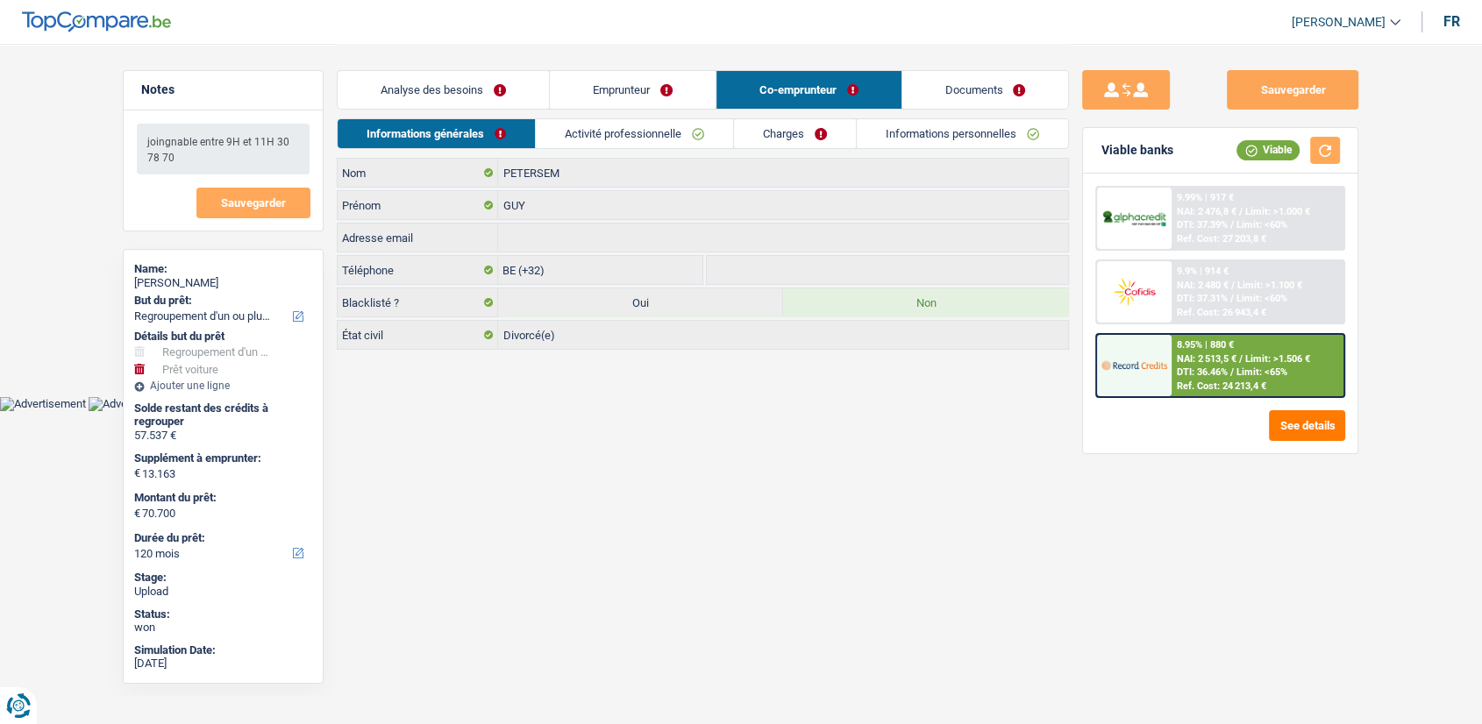
scroll to position [0, 0]
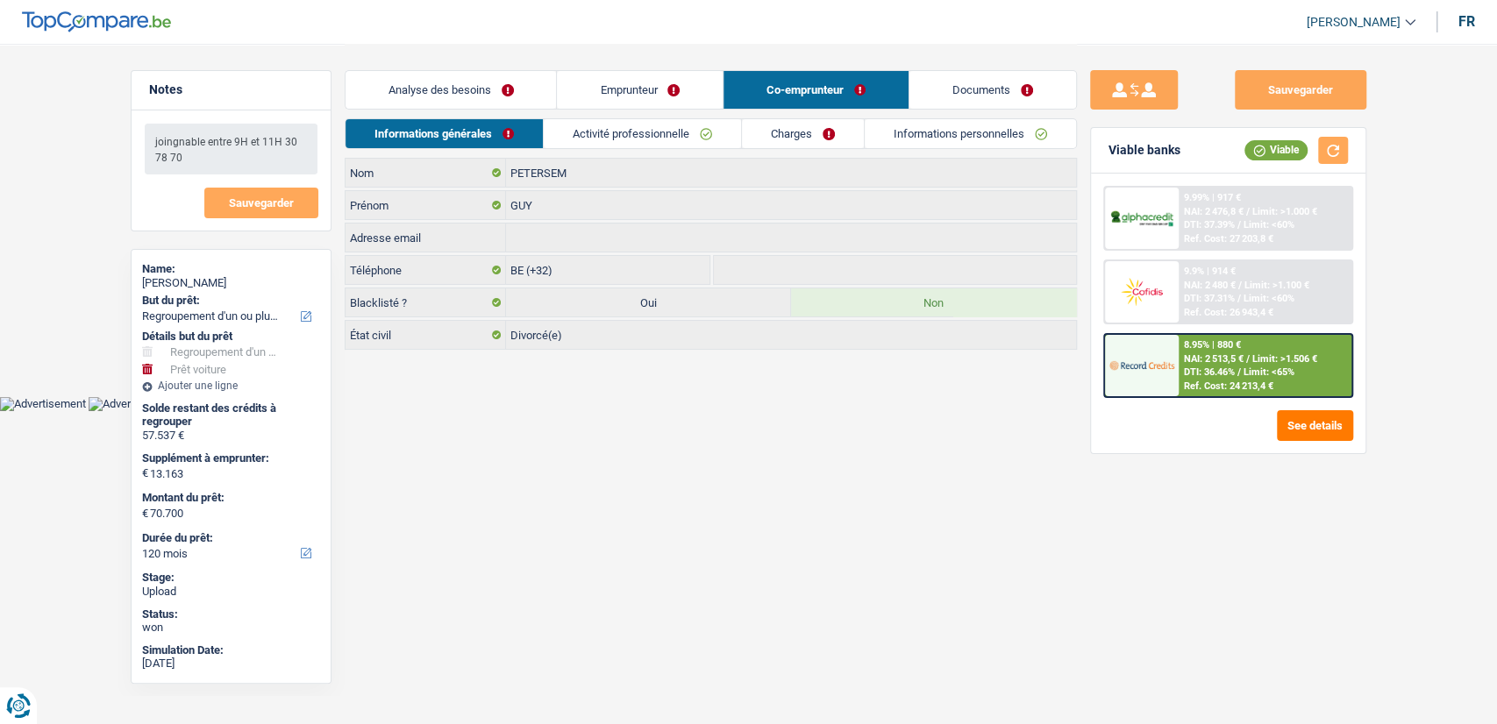
click at [654, 89] on link "Emprunteur" at bounding box center [640, 90] width 166 height 38
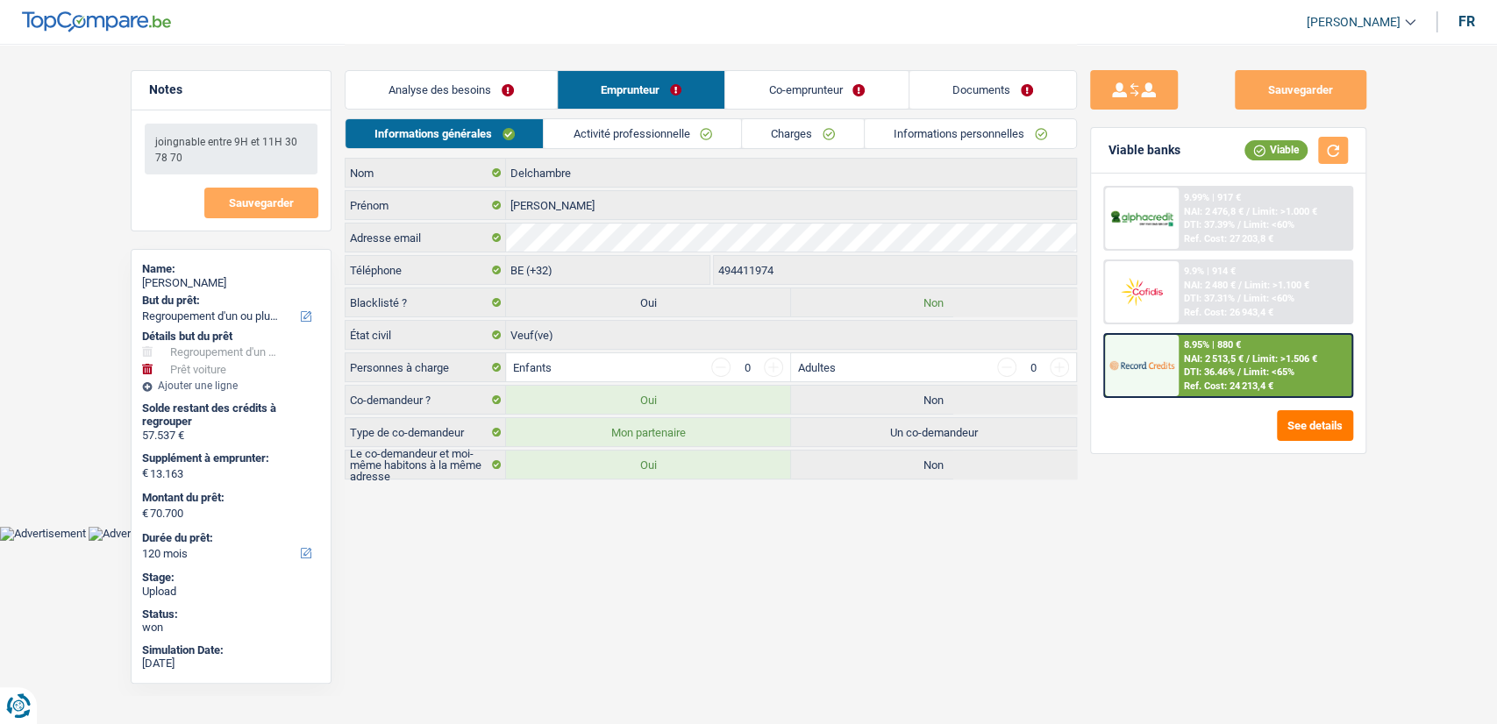
click at [477, 82] on link "Analyse des besoins" at bounding box center [451, 90] width 211 height 38
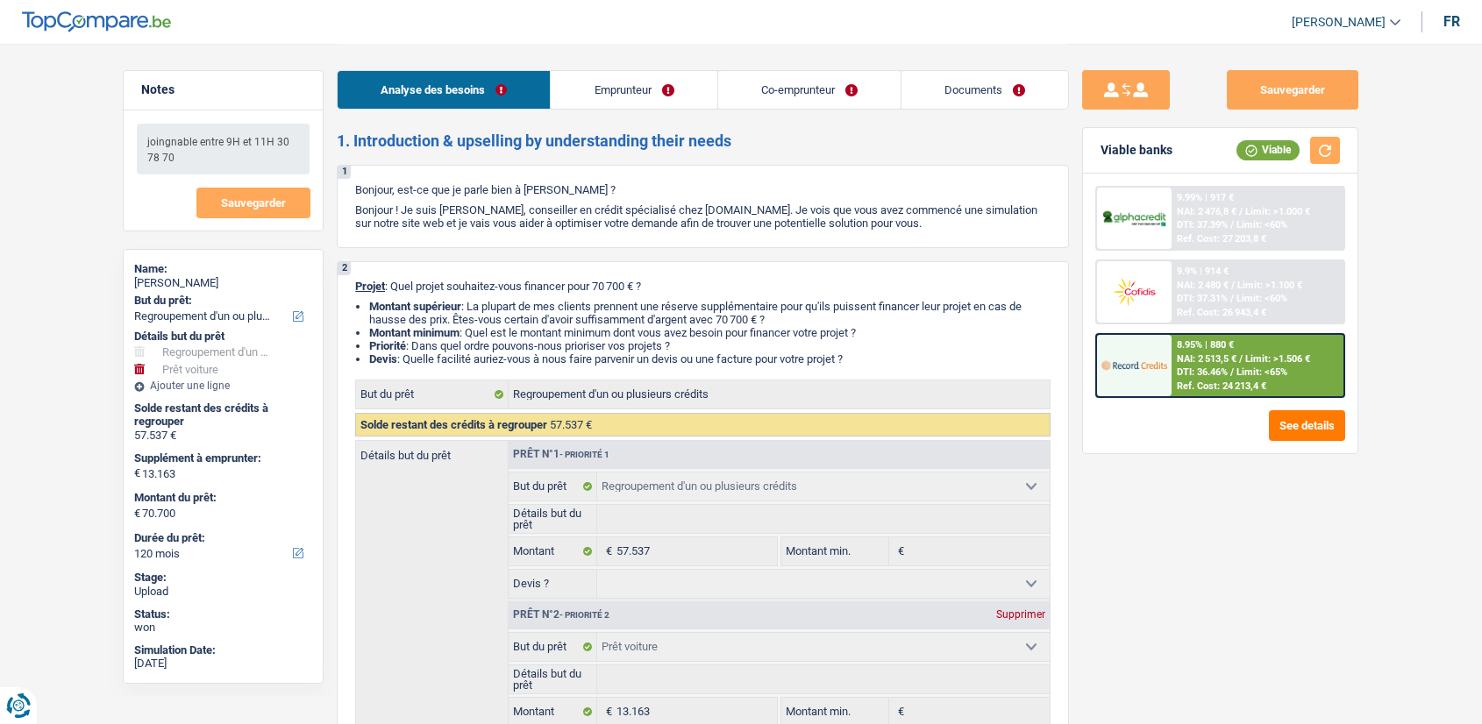
select select "refinancing"
select select "car"
select select "120"
select select "refinancing"
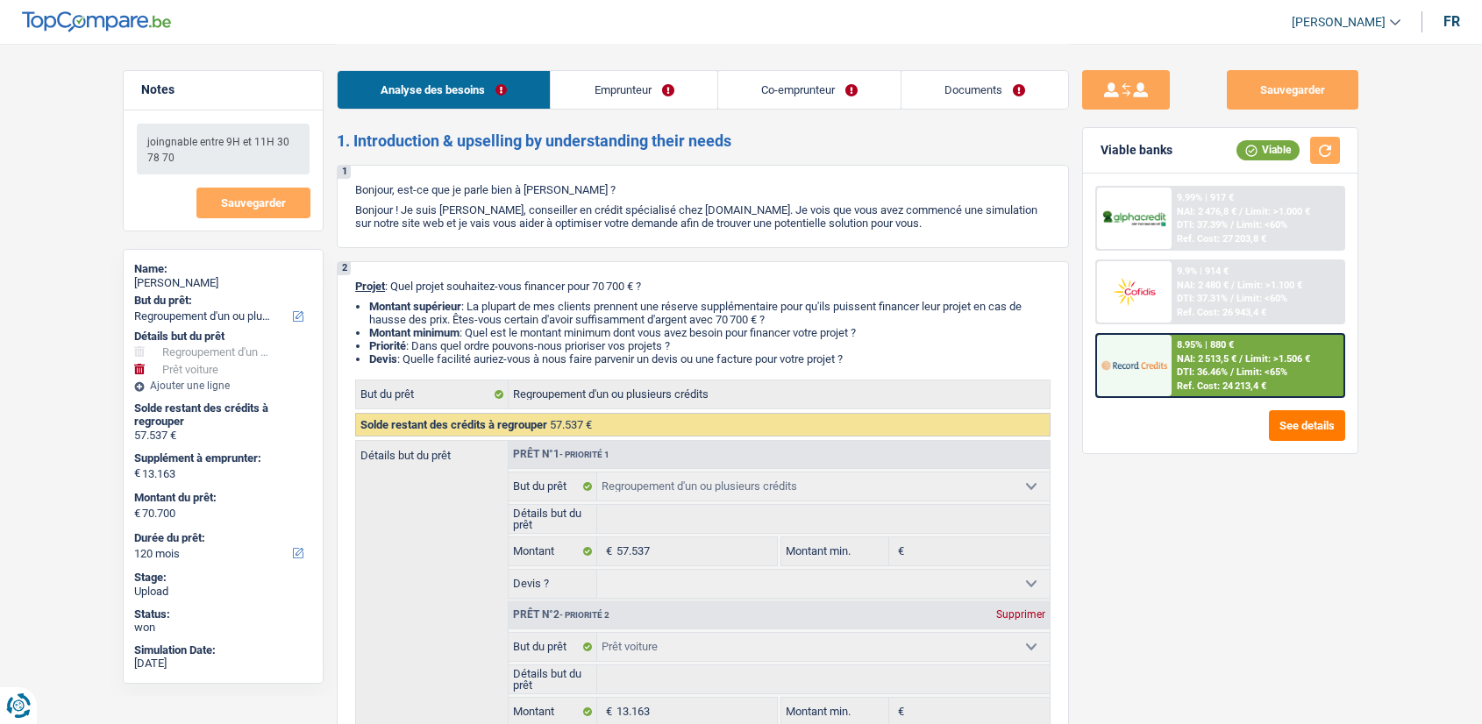
select select "refinancing"
select select "car"
select select "false"
select select "120"
select select "retired"
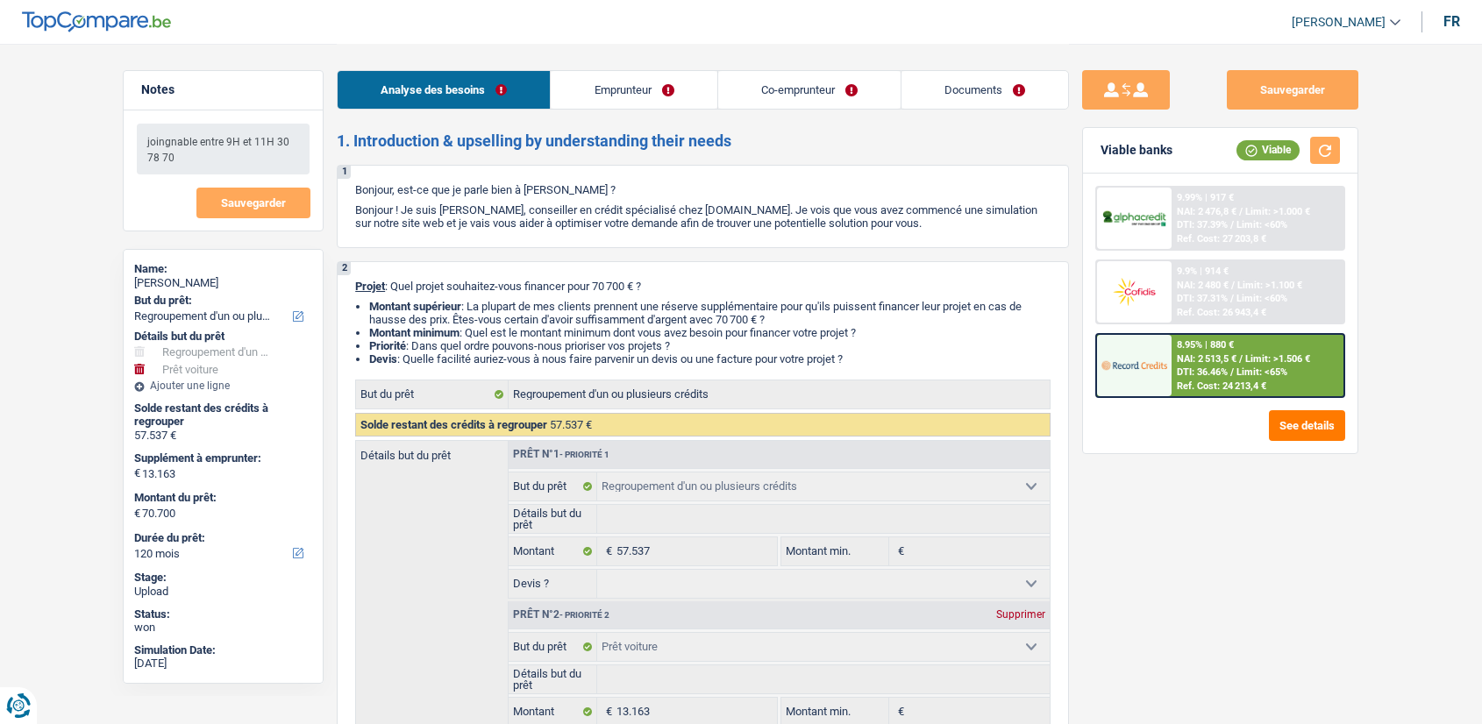
select select "retired"
select select "pension"
select select "ownerWithMortgage"
select select "personalLoan"
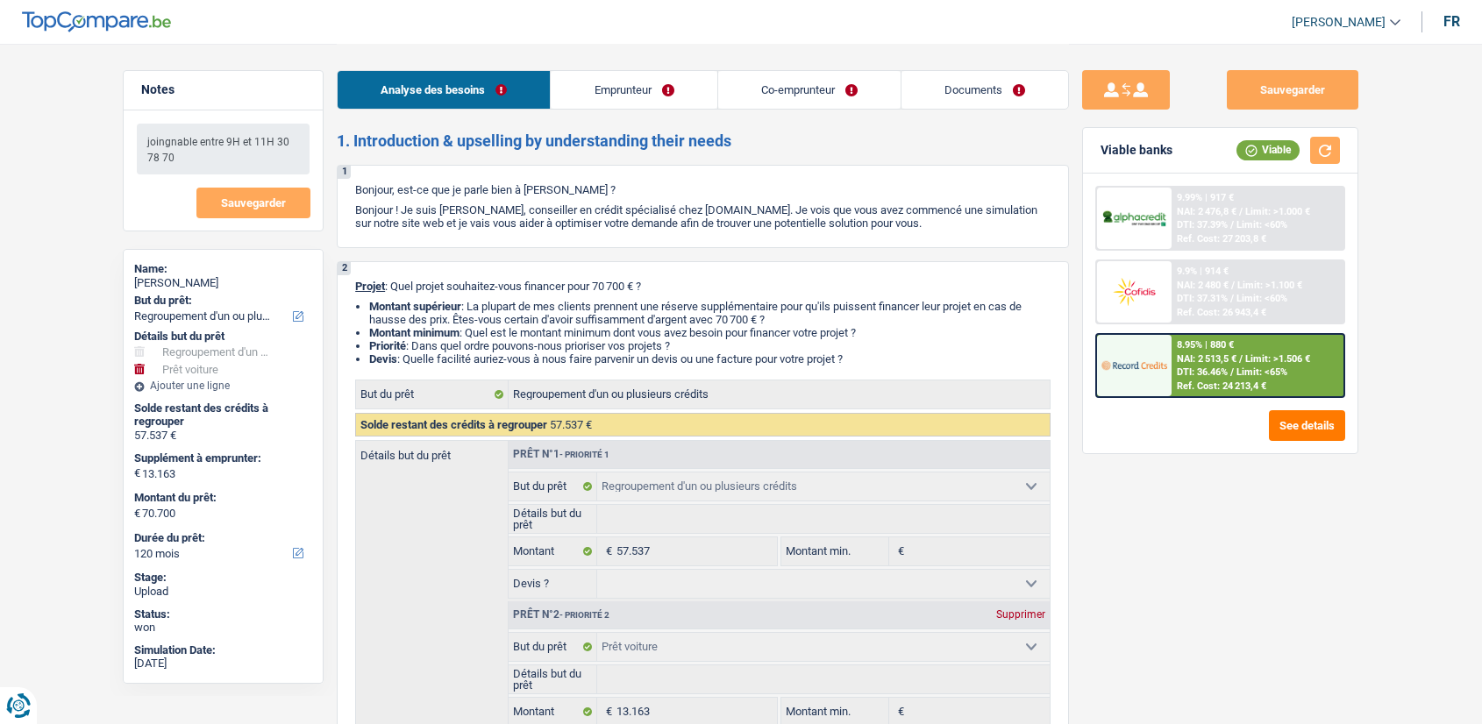
select select "medicalFees"
select select "48"
select select "cardOrCredit"
select select "mortgage"
select select "300"
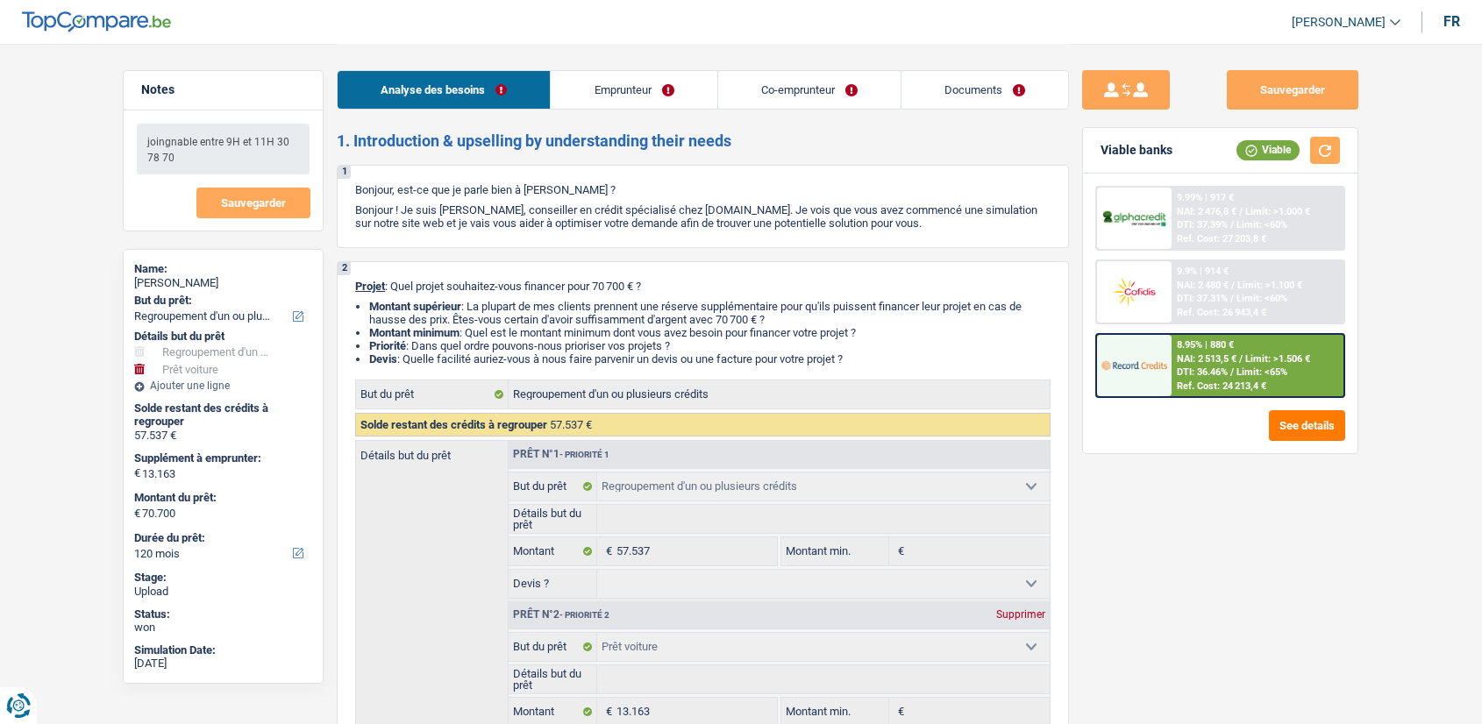
select select "refinancing"
select select "car"
select select "false"
select select "120"
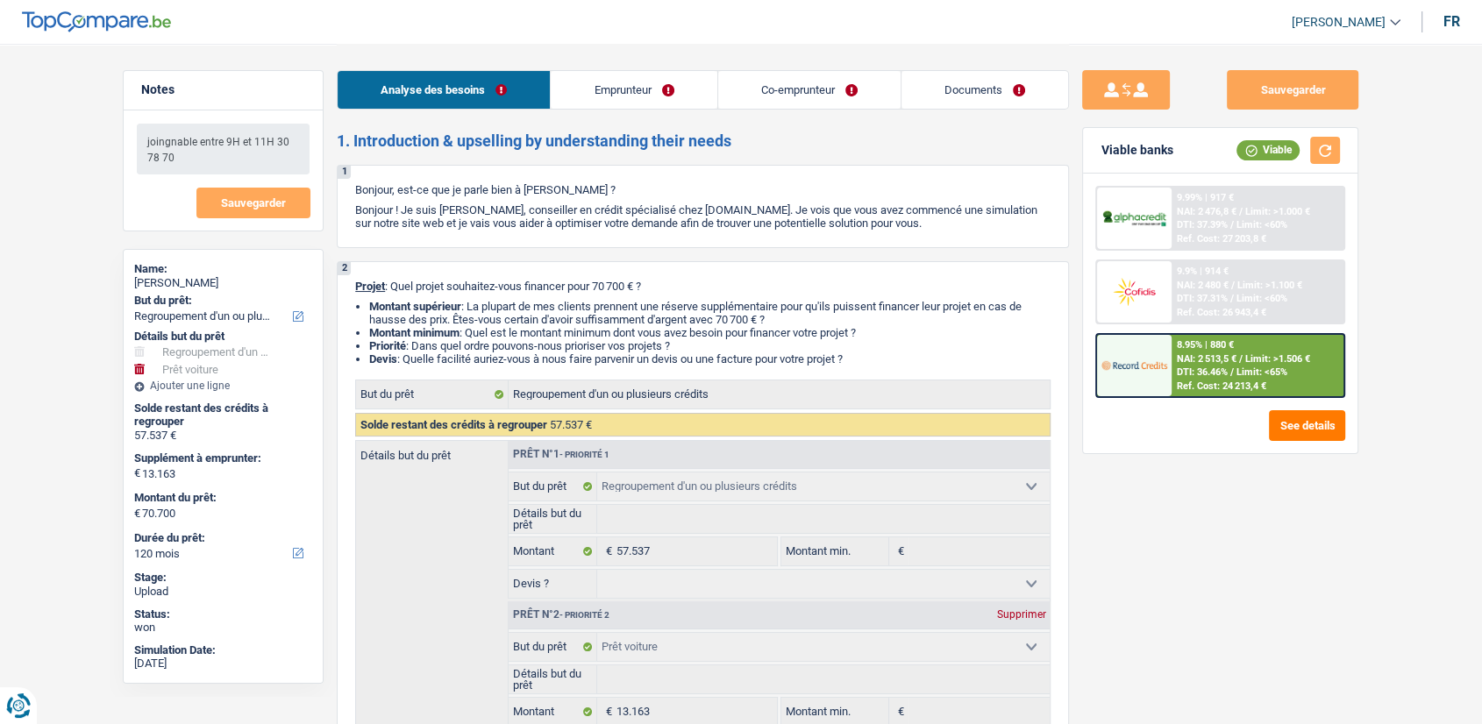
click at [963, 89] on link "Documents" at bounding box center [984, 90] width 167 height 38
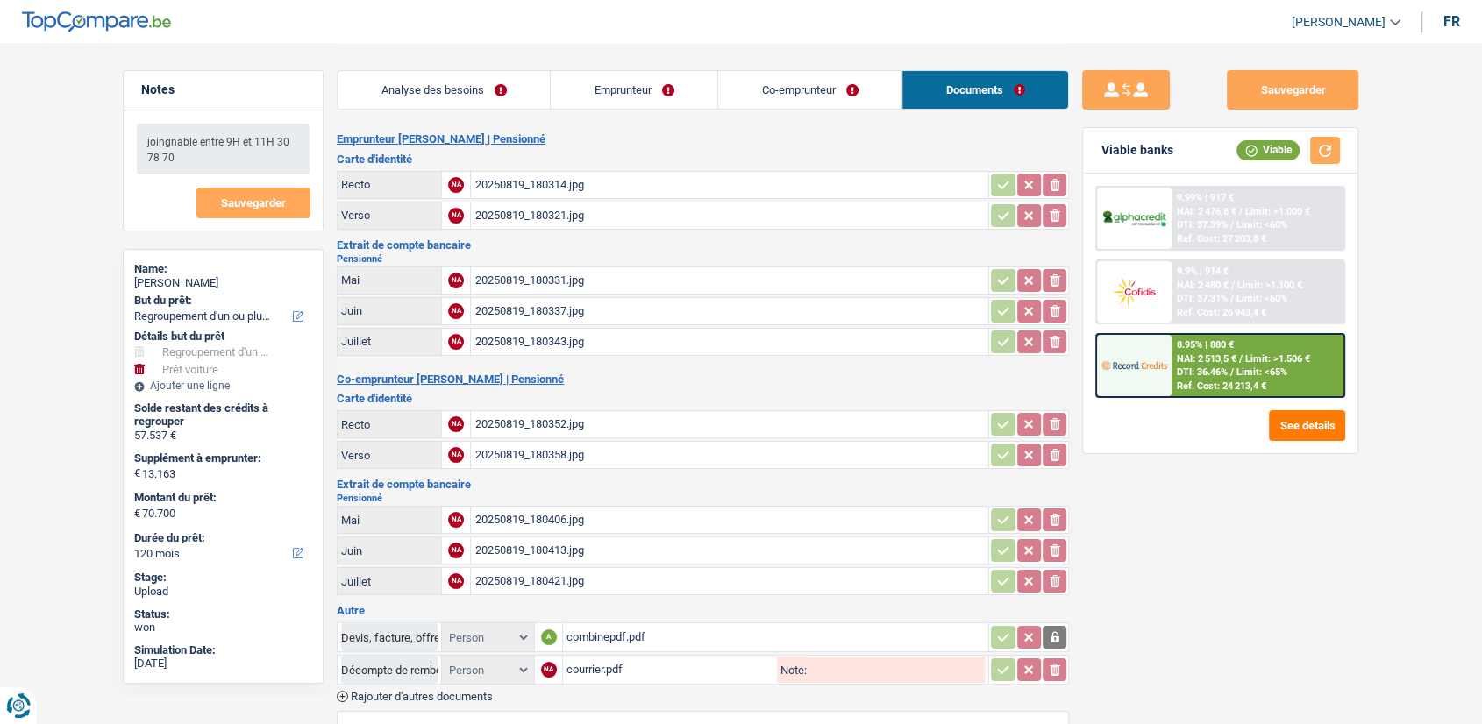
scroll to position [102, 0]
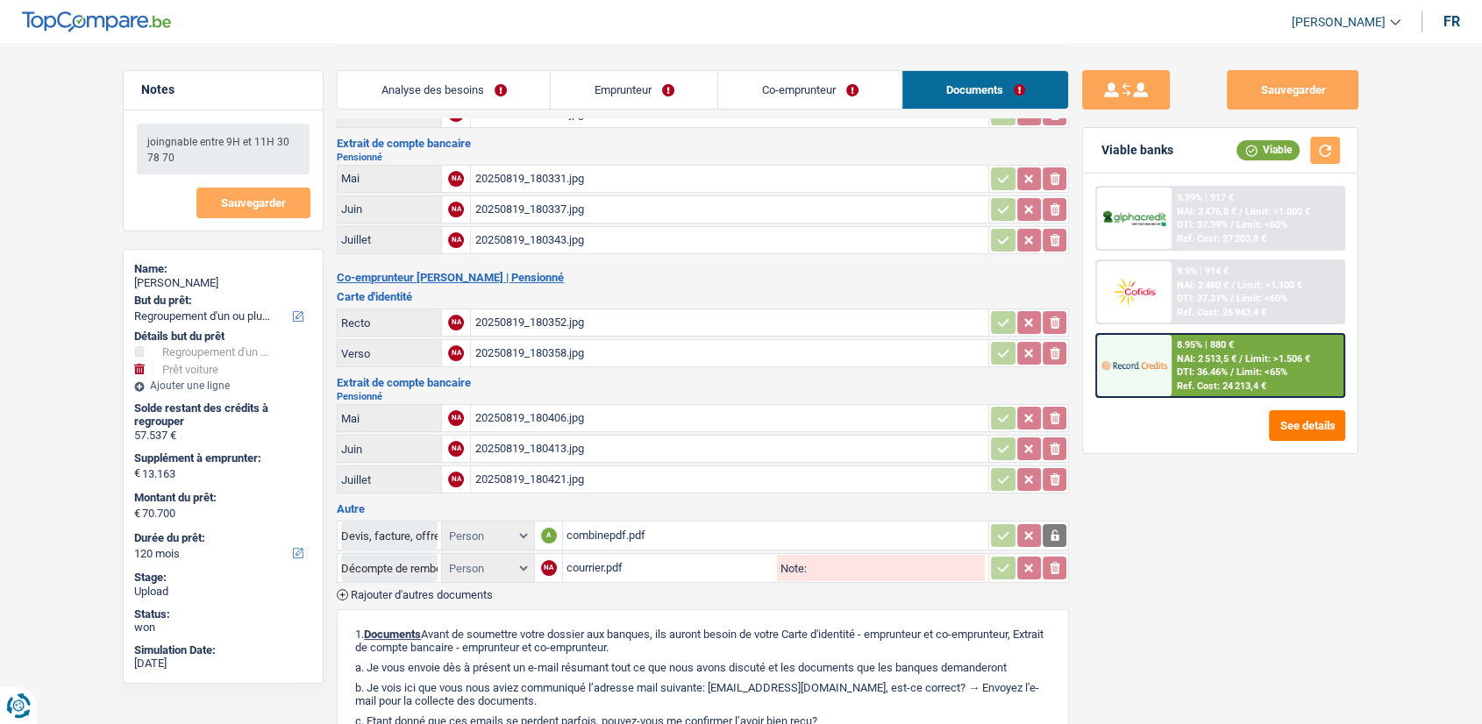
click at [491, 73] on link "Analyse des besoins" at bounding box center [444, 90] width 212 height 38
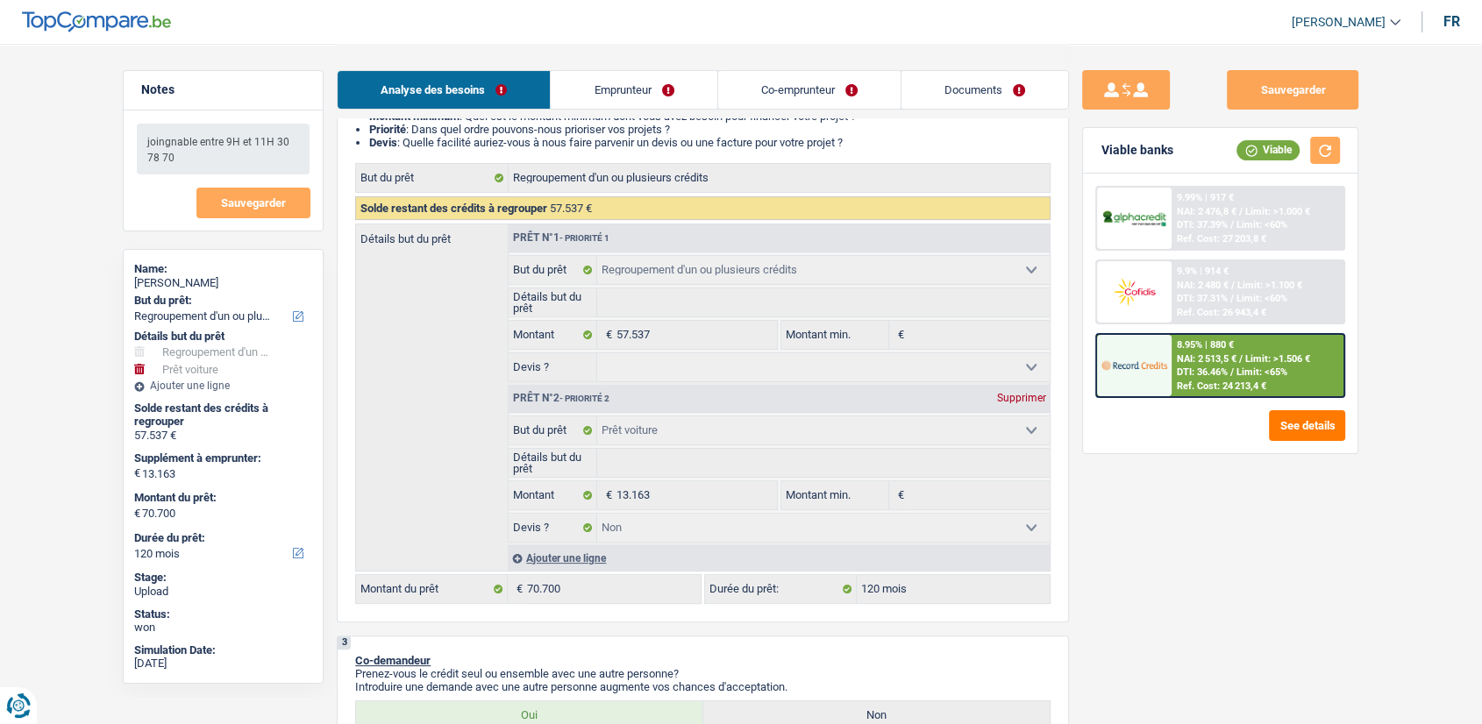
scroll to position [212, 0]
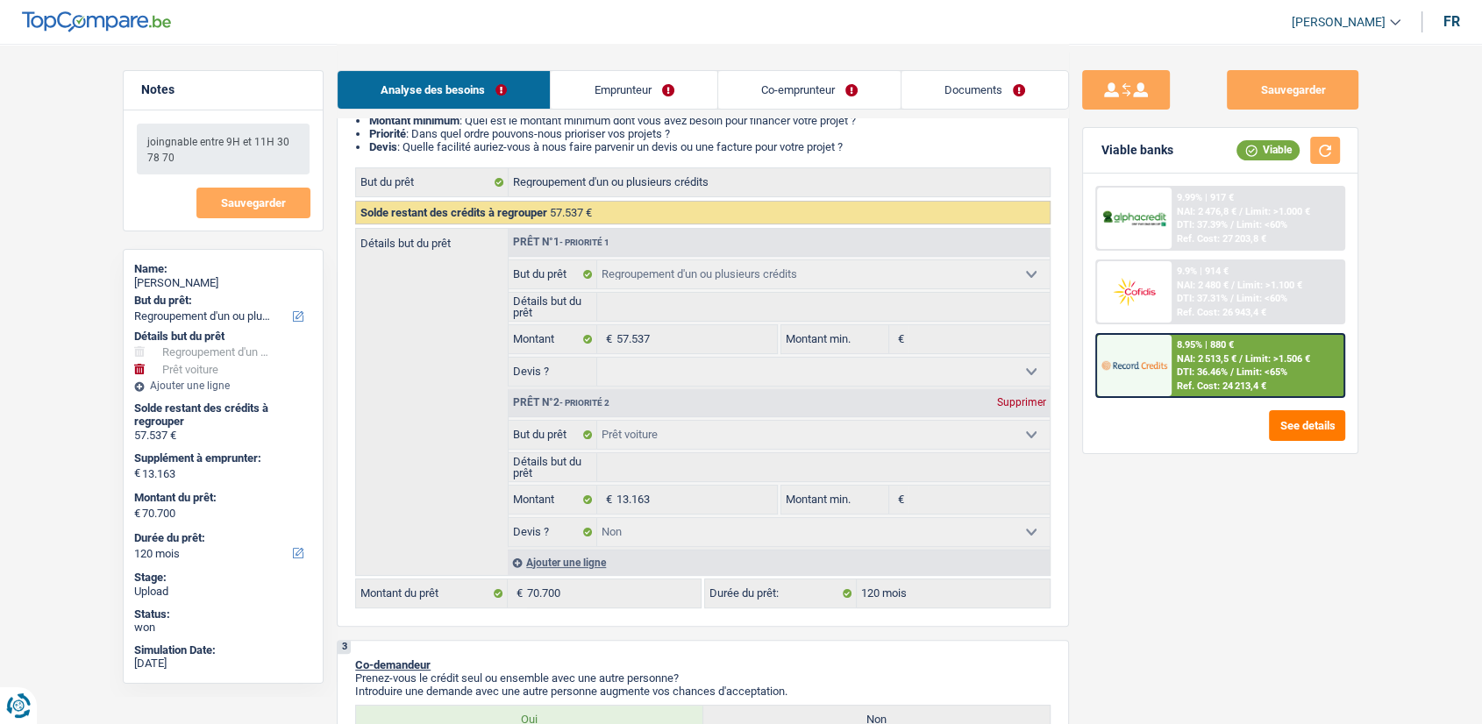
click at [672, 96] on link "Emprunteur" at bounding box center [634, 90] width 166 height 38
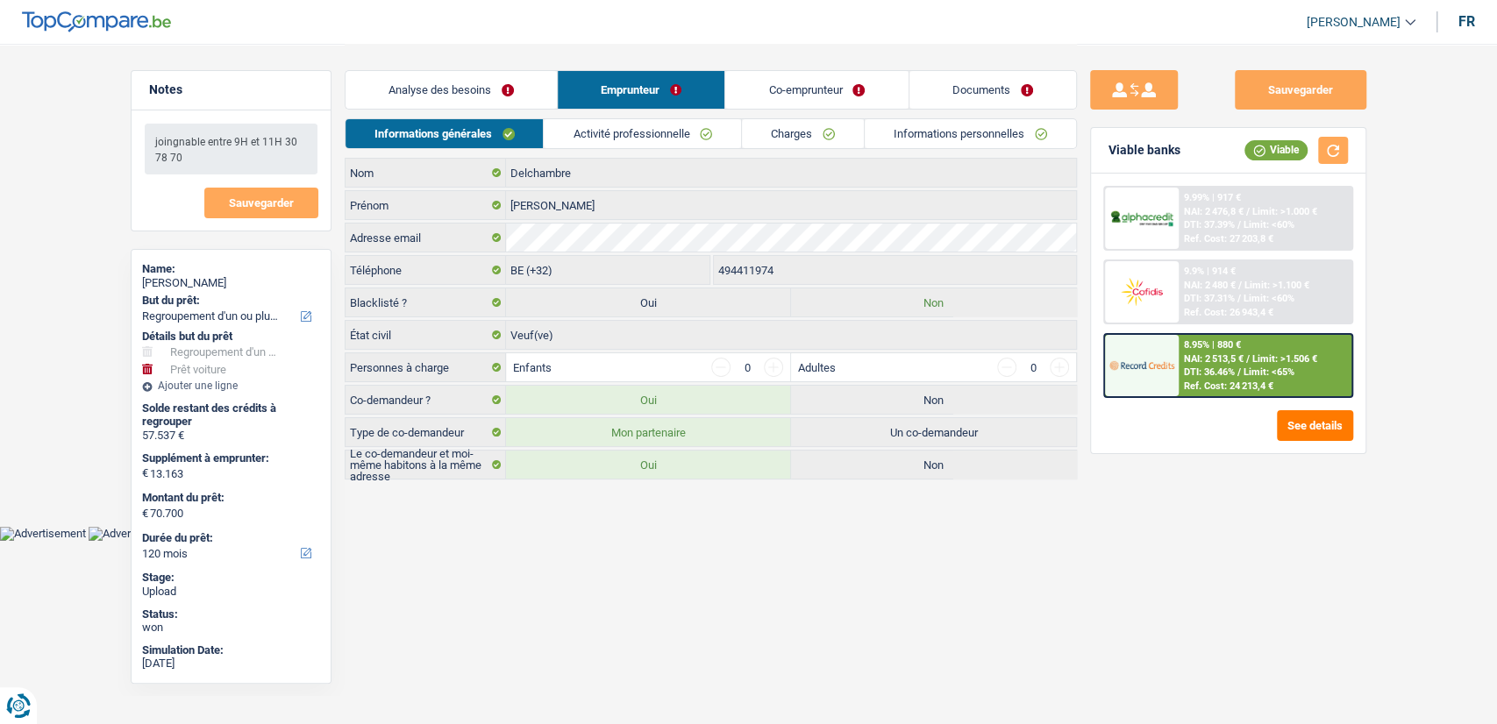
click at [825, 83] on link "Co-emprunteur" at bounding box center [816, 90] width 182 height 38
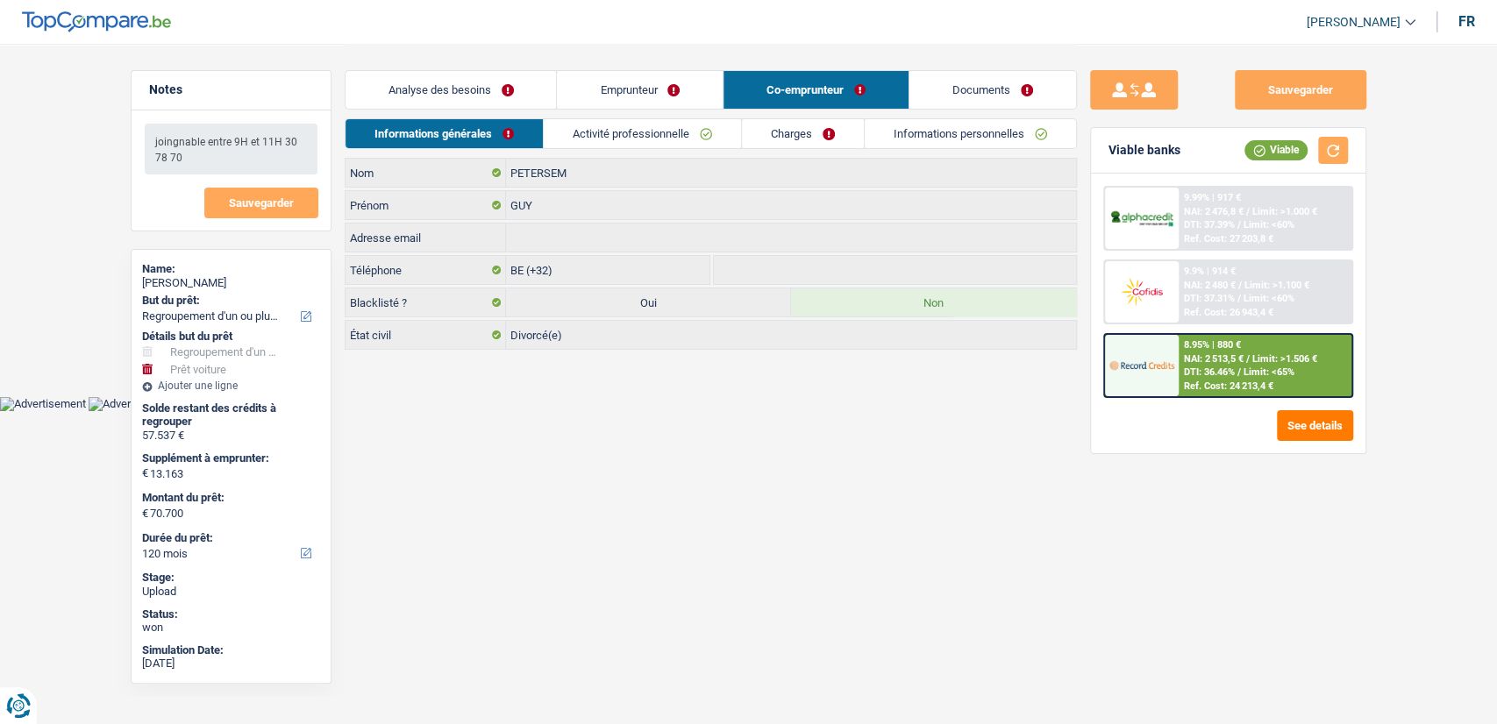
click at [961, 102] on link "Documents" at bounding box center [992, 90] width 167 height 38
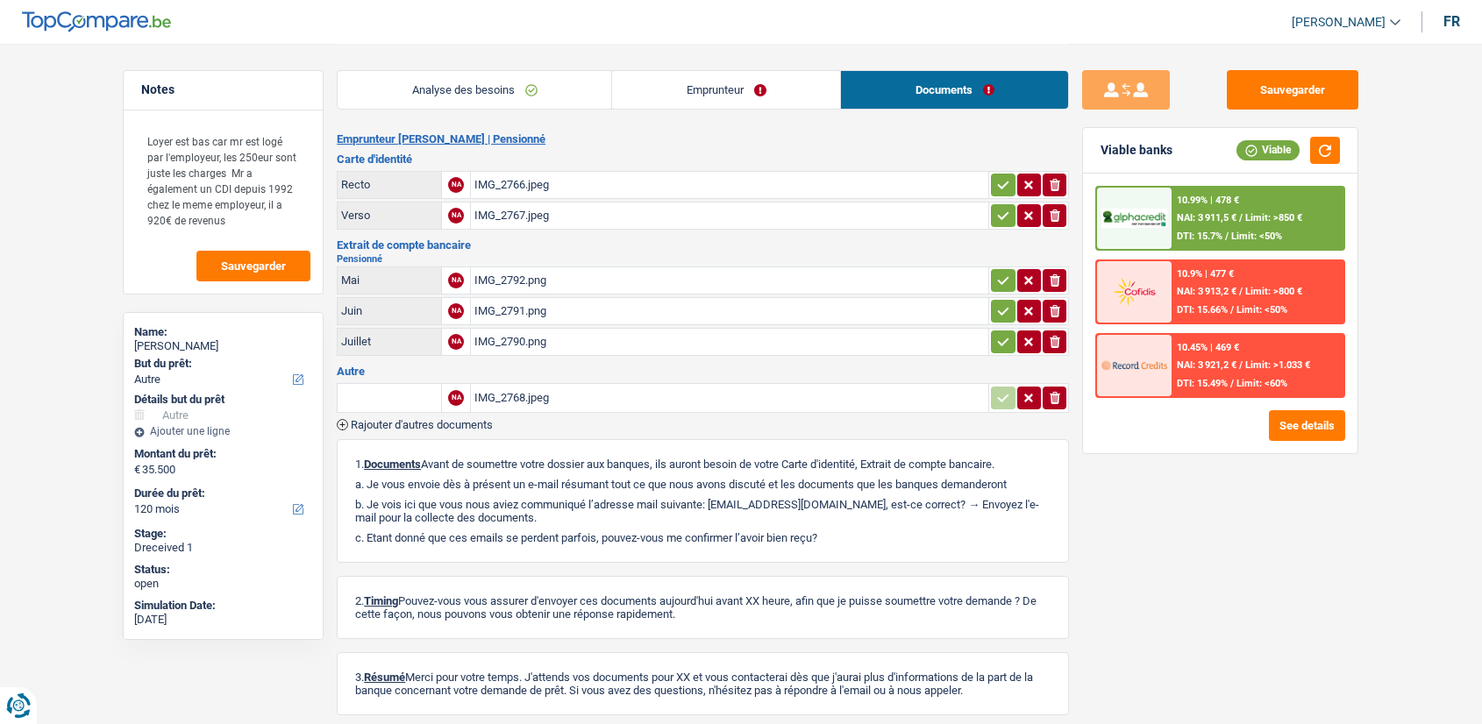
select select "other"
select select "120"
click at [629, 279] on div "IMG_2792.png" at bounding box center [729, 280] width 510 height 26
click at [539, 207] on div "IMG_2767.jpeg" at bounding box center [729, 216] width 510 height 26
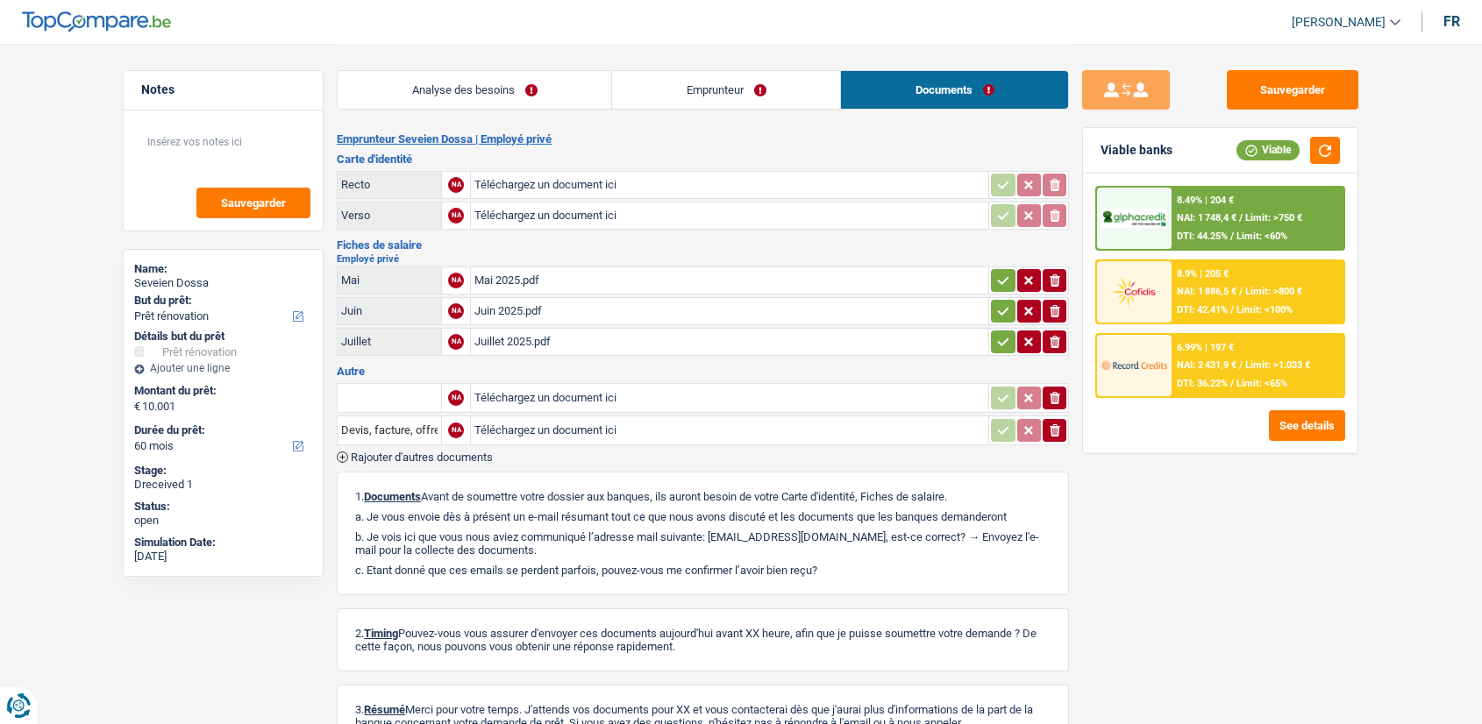
select select "renovation"
select select "60"
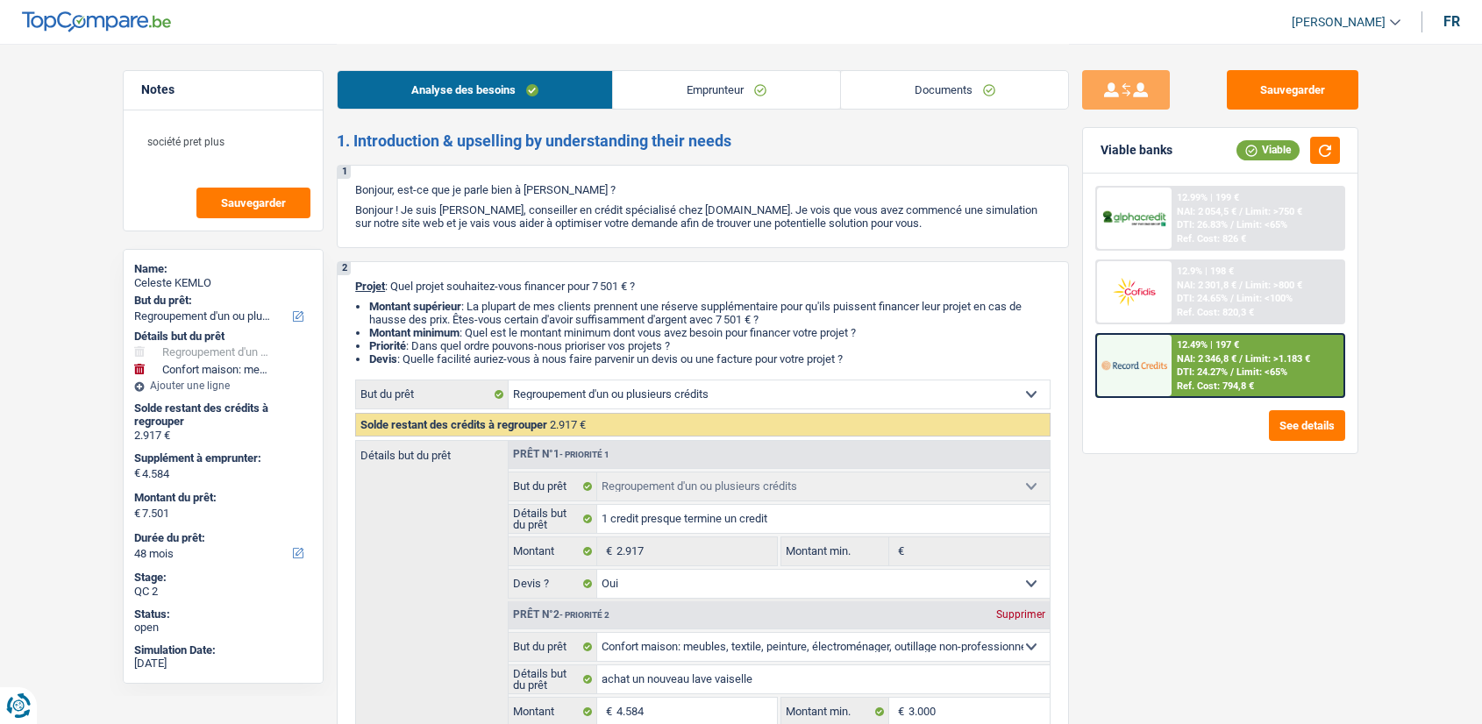
select select "refinancing"
select select "household"
select select "48"
select select "refinancing"
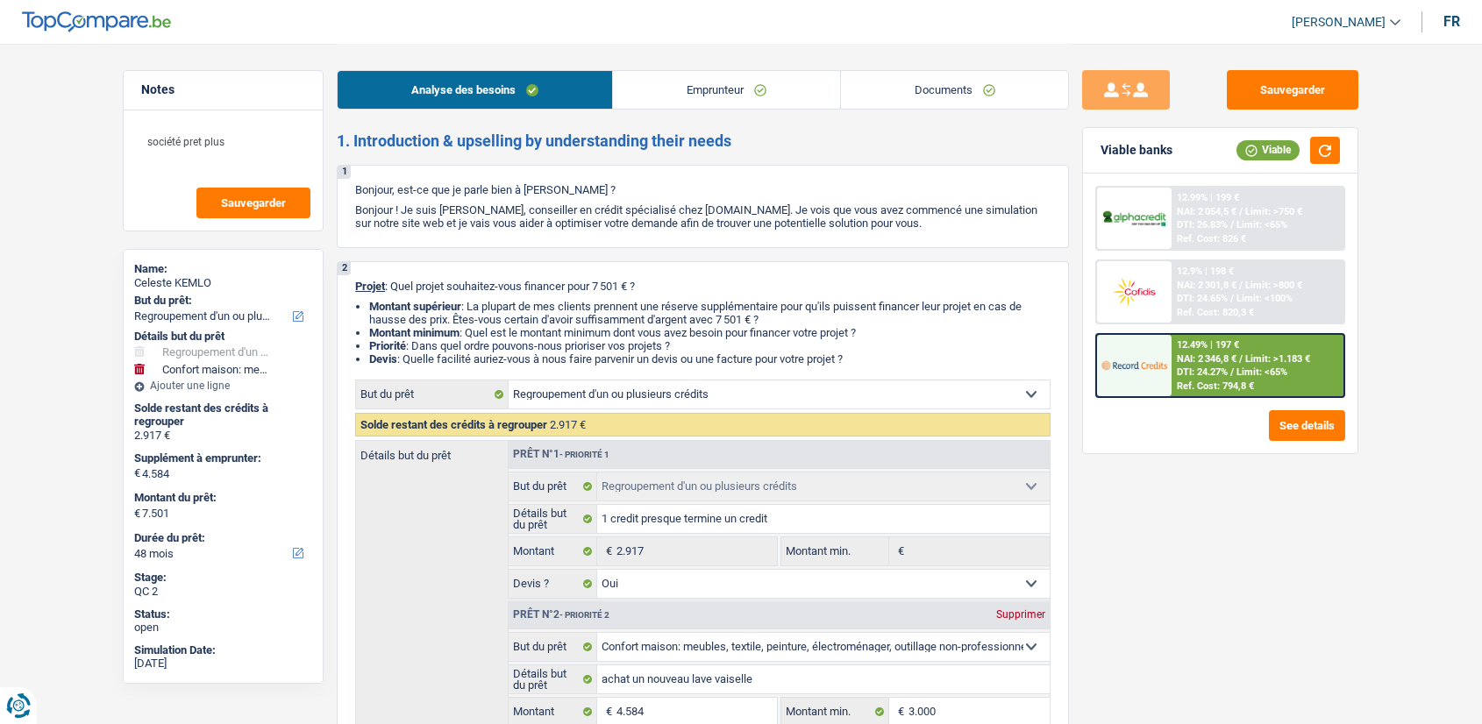
select select "refinancing"
select select "yes"
select select "household"
select select "false"
select select "48"
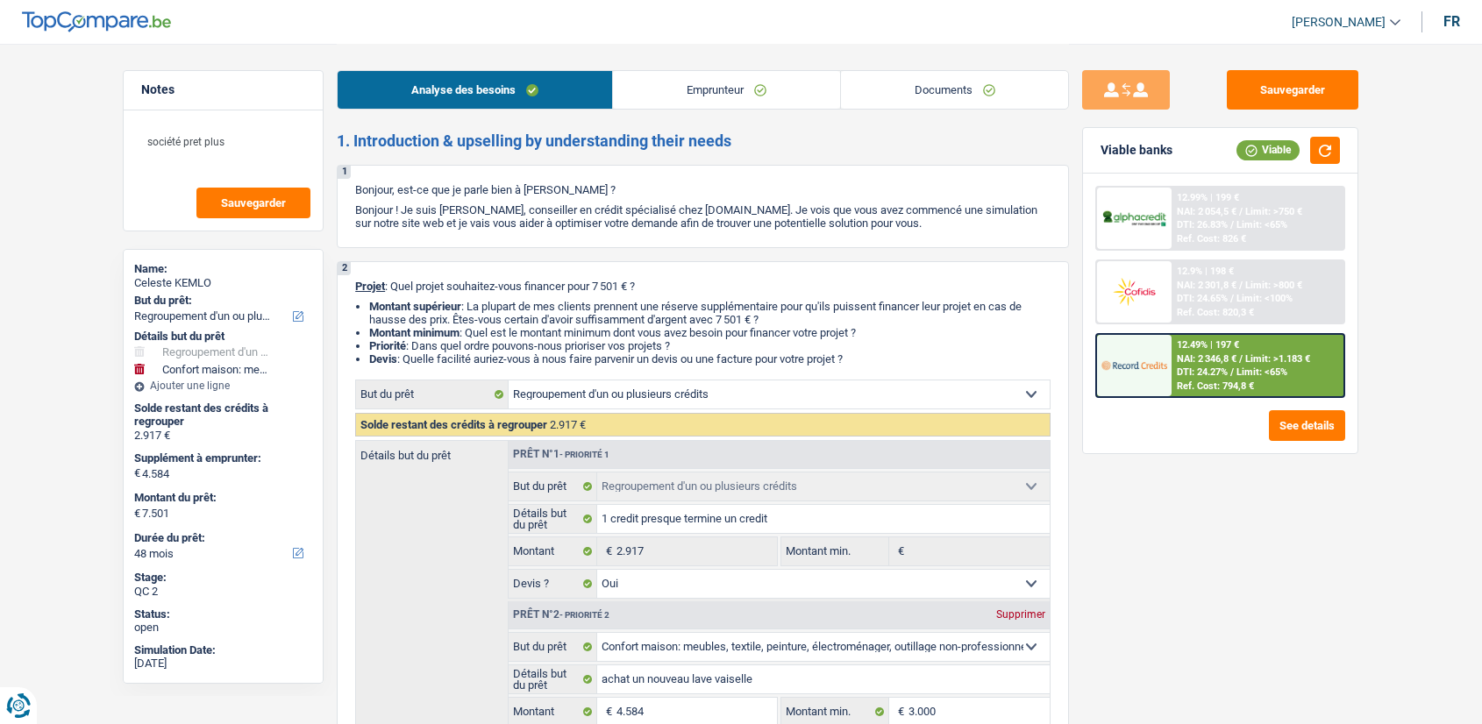
select select "privateEmployee"
select select "familyAllowances"
select select "netSalary"
select select "mealVouchers"
select select "ownerWithMortgage"
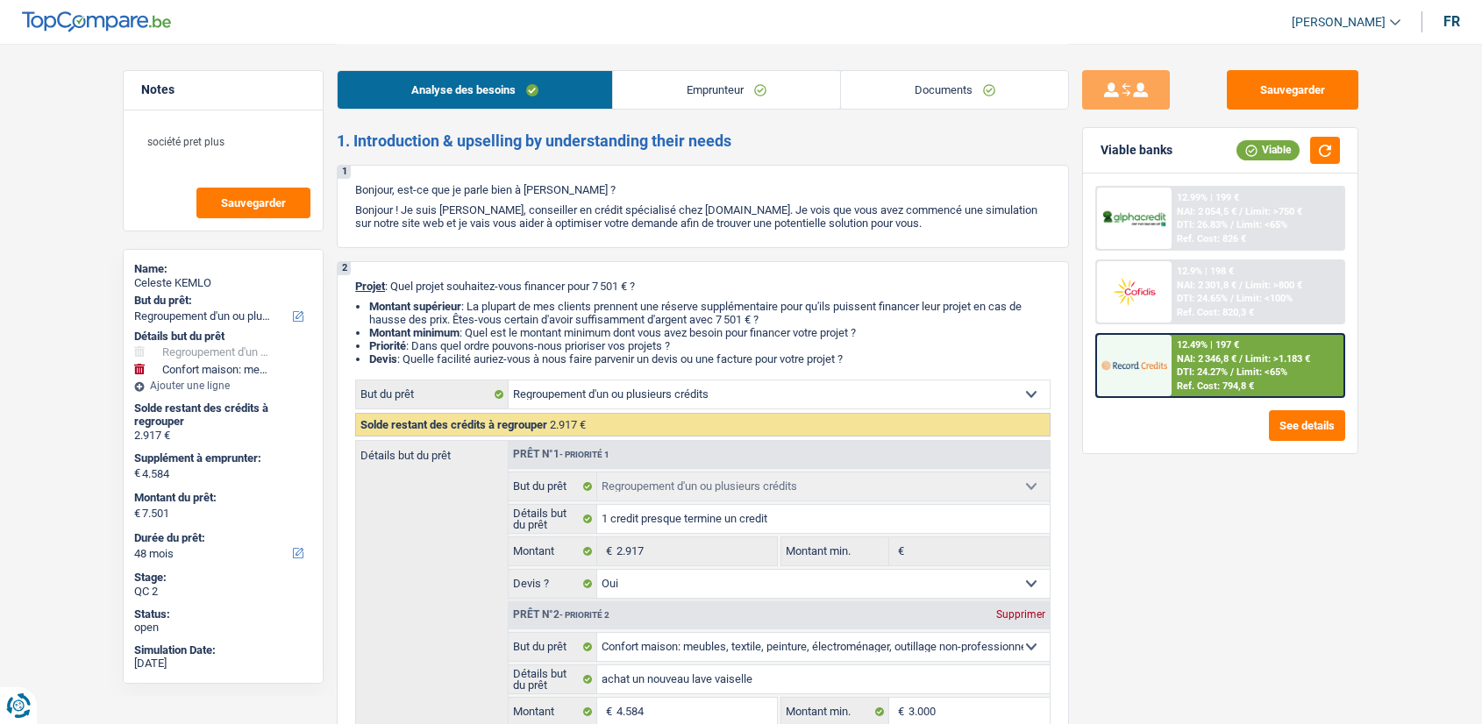
select select "mortgage"
select select "180"
select select "personalLoan"
select select "smallWorks"
select select "42"
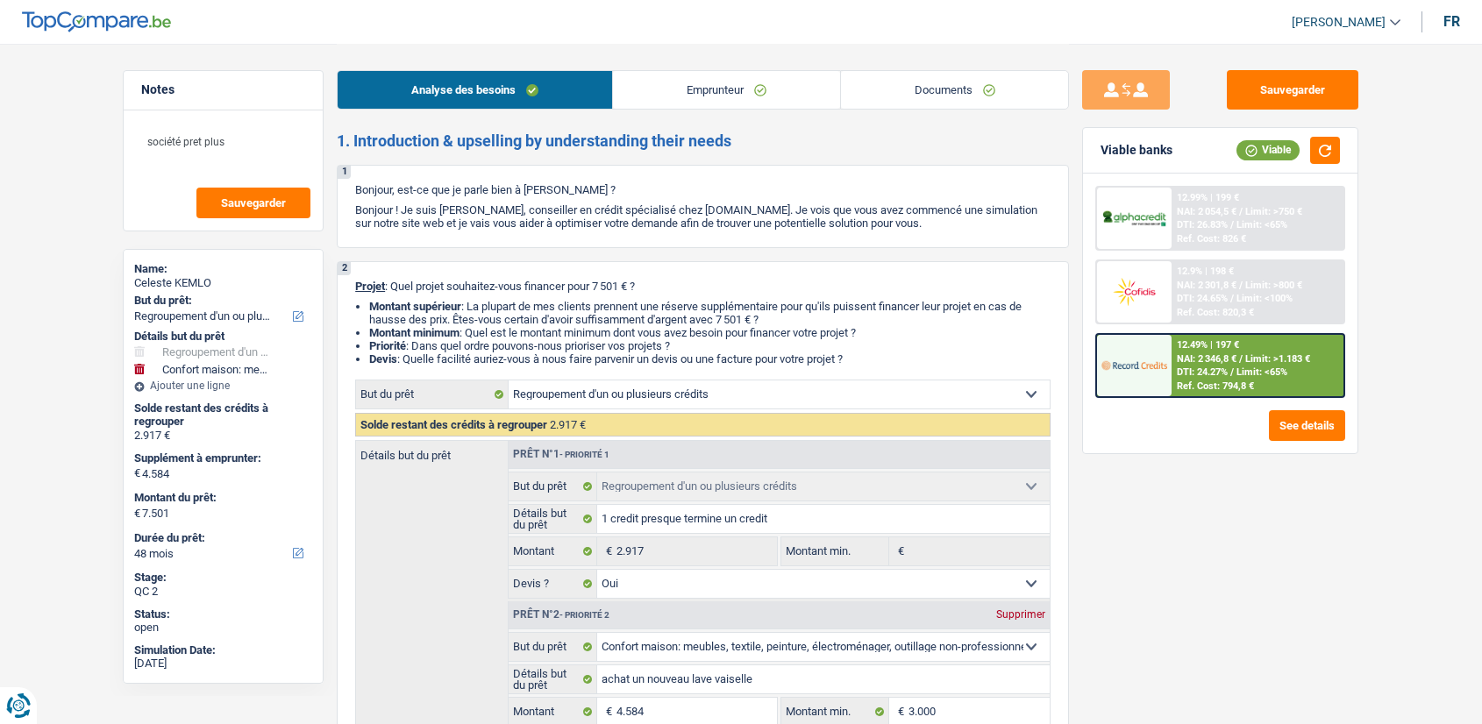
select select "personalLoan"
select select "hobbies"
select select "24"
select select "personalLoan"
select select "homeFurnishingOrRelocation"
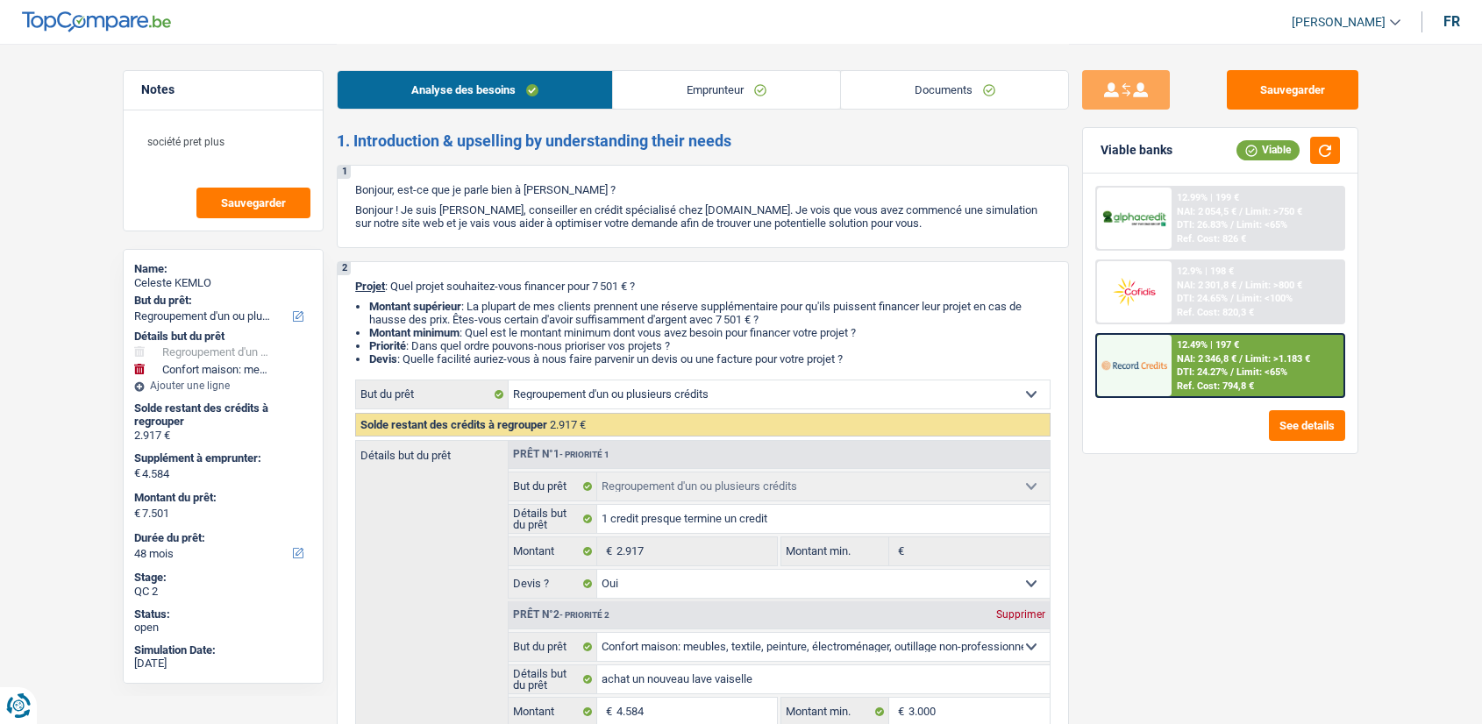
select select "36"
select select "refinancing"
select select "yes"
select select "household"
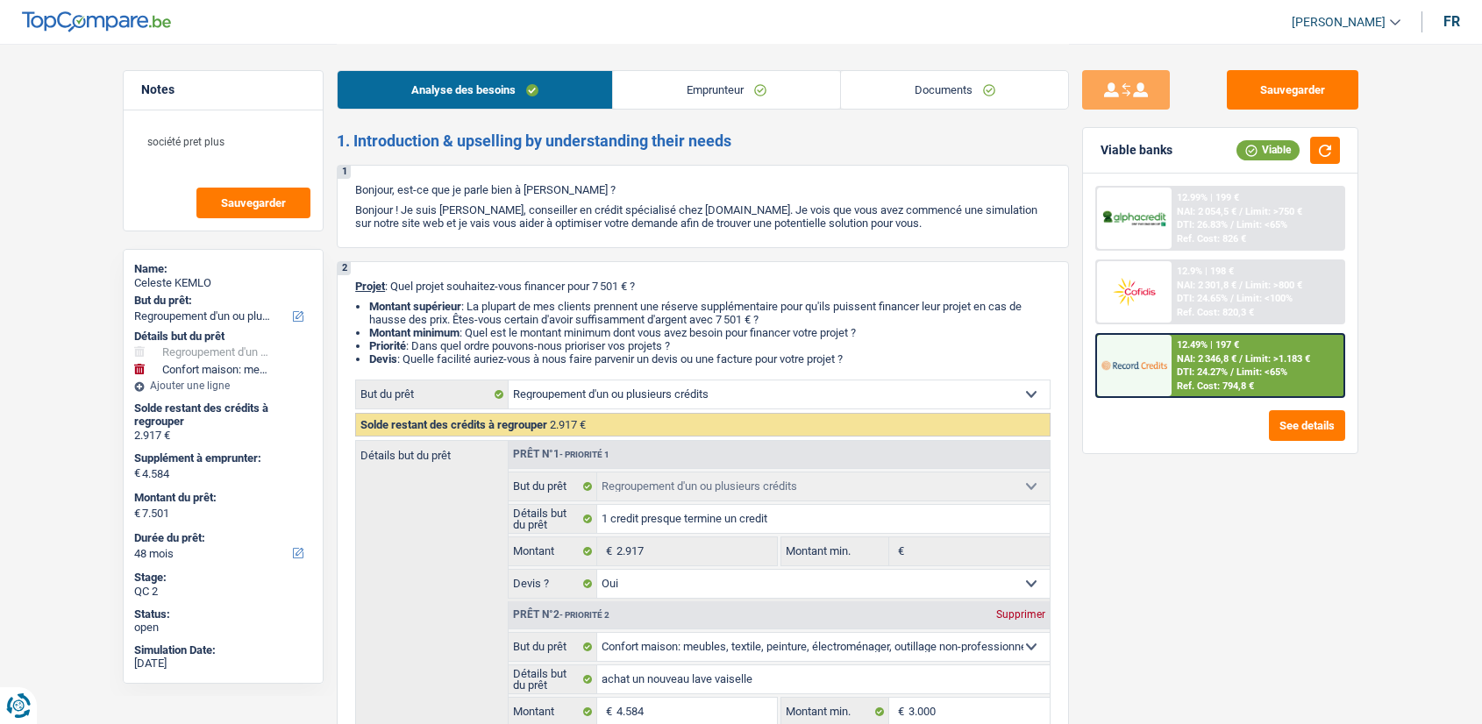
select select "false"
select select "48"
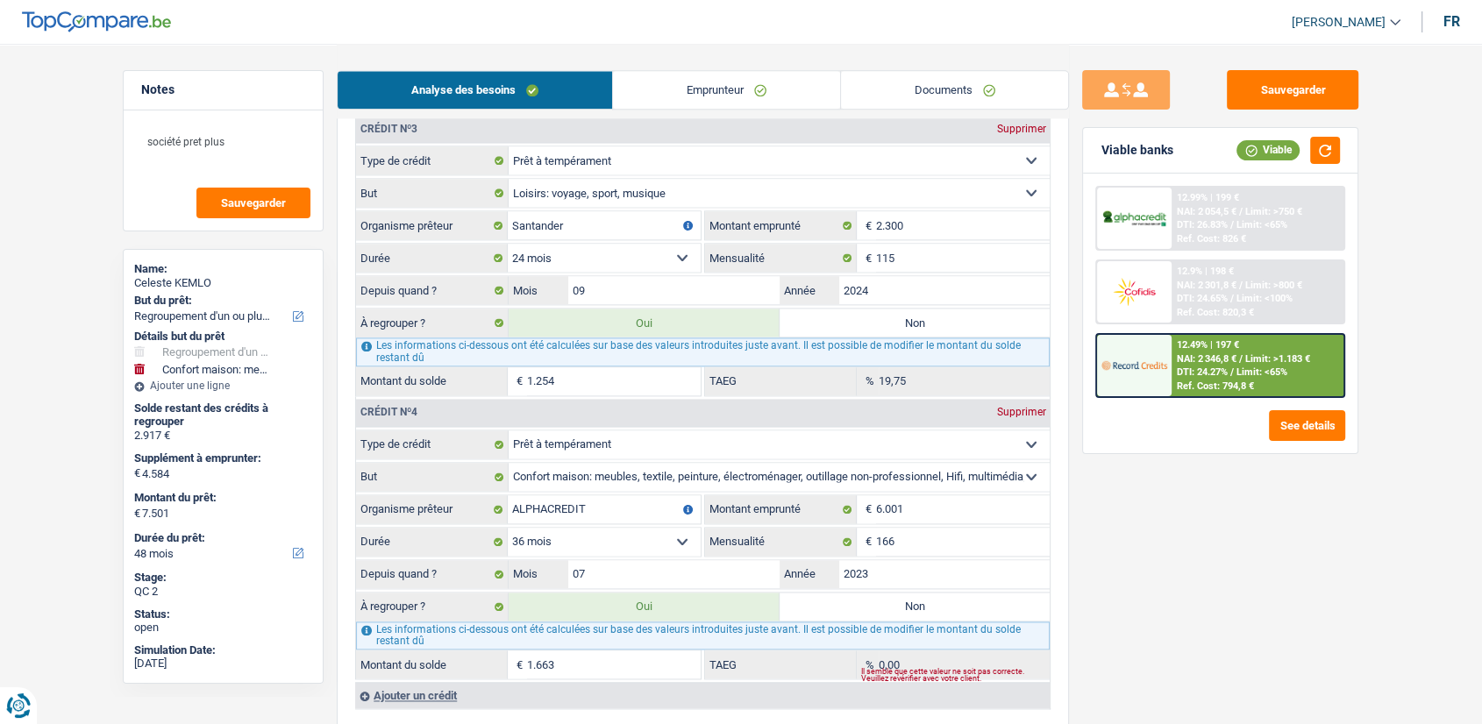
scroll to position [2291, 0]
